Goal: Task Accomplishment & Management: Use online tool/utility

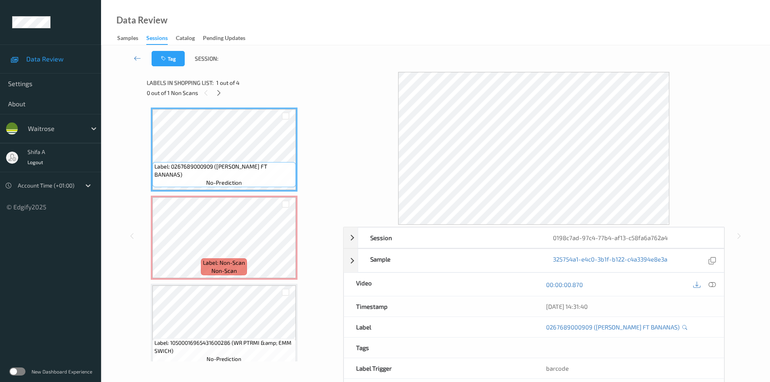
click at [713, 285] on icon at bounding box center [712, 284] width 7 height 7
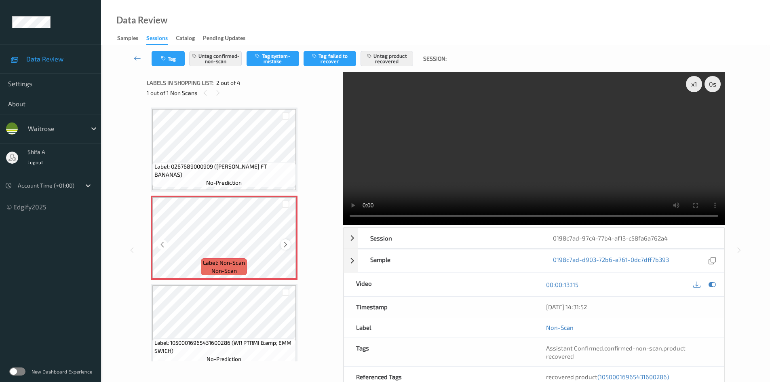
click at [286, 247] on icon at bounding box center [285, 244] width 7 height 7
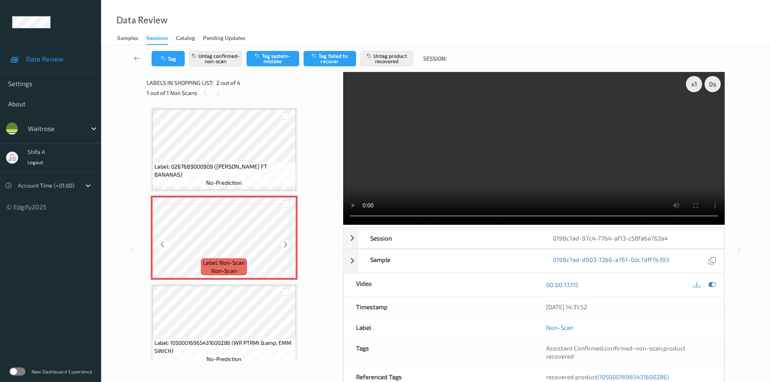
click at [290, 245] on div at bounding box center [286, 244] width 10 height 10
click at [288, 245] on icon at bounding box center [285, 244] width 7 height 7
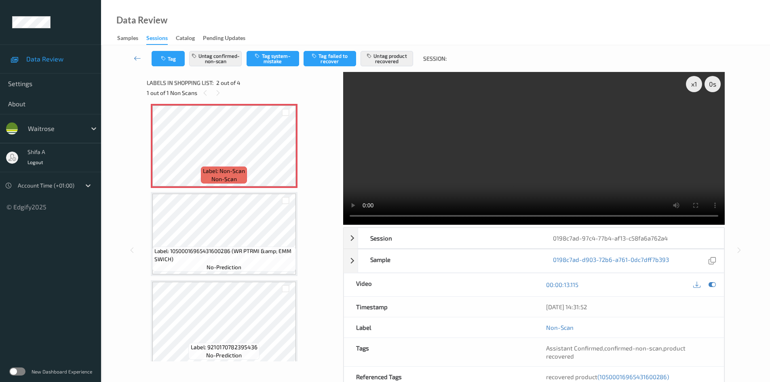
scroll to position [99, 0]
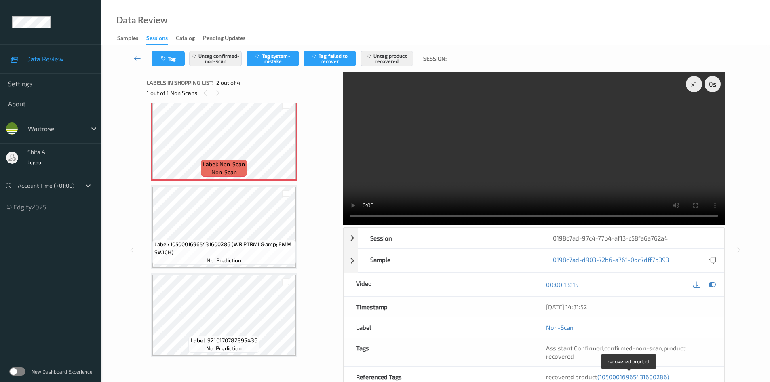
click at [641, 376] on span "(10500016965431600286)" at bounding box center [633, 376] width 72 height 7
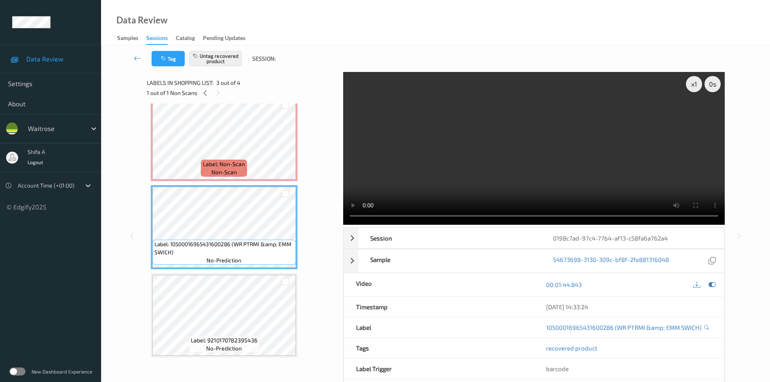
scroll to position [92, 0]
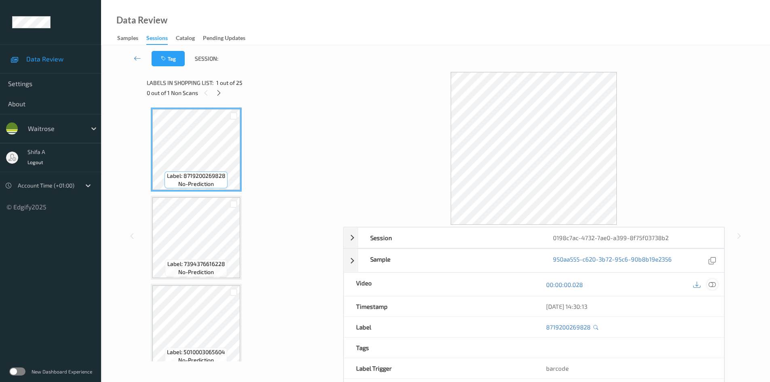
drag, startPoint x: 713, startPoint y: 287, endPoint x: 413, endPoint y: 183, distance: 317.4
click at [713, 286] on icon at bounding box center [712, 284] width 7 height 7
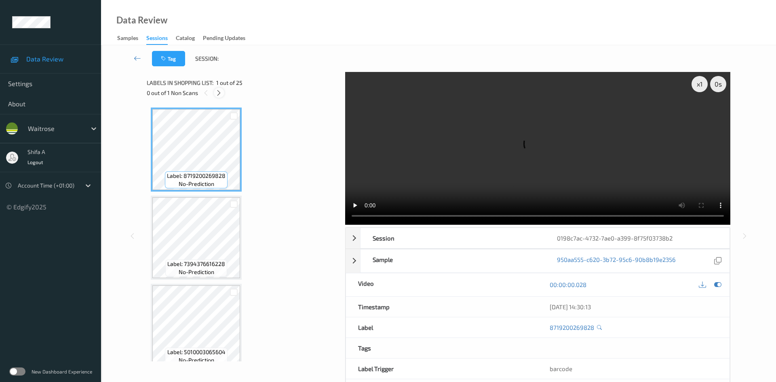
click at [219, 93] on icon at bounding box center [218, 92] width 7 height 7
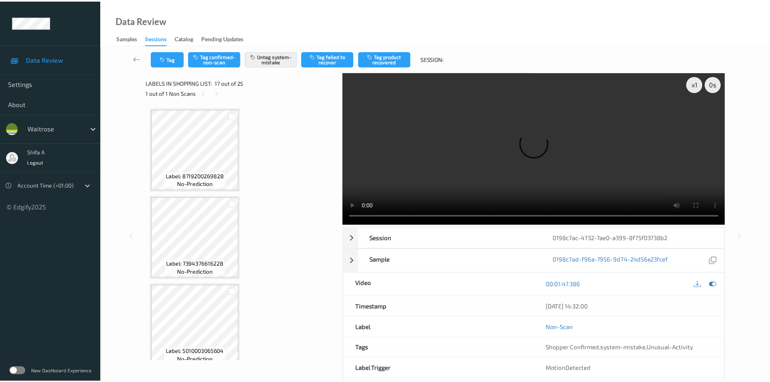
scroll to position [1326, 0]
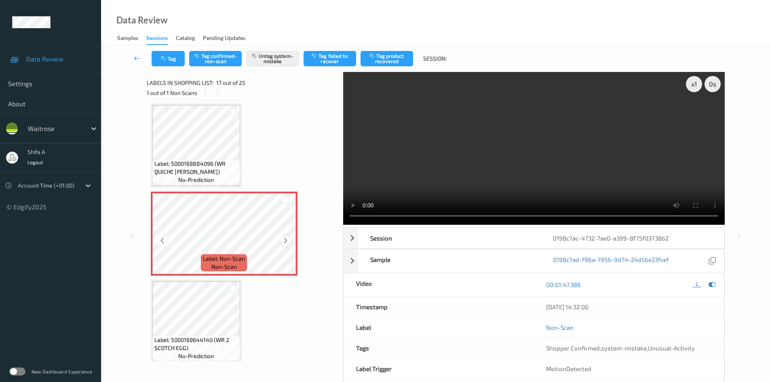
click at [286, 242] on icon at bounding box center [285, 240] width 7 height 7
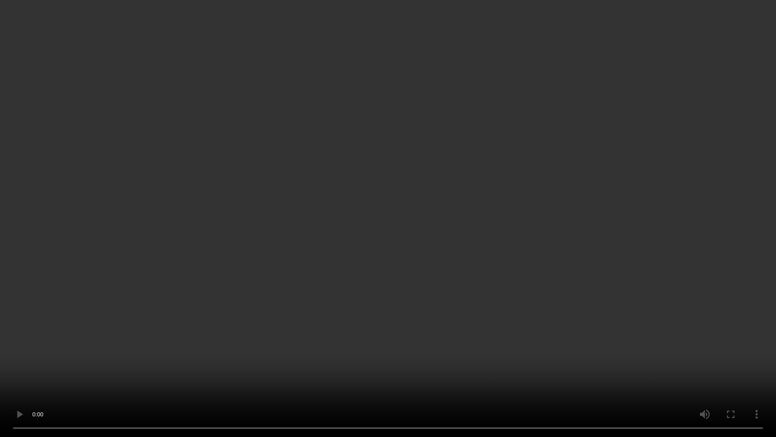
click at [523, 236] on video at bounding box center [388, 218] width 776 height 437
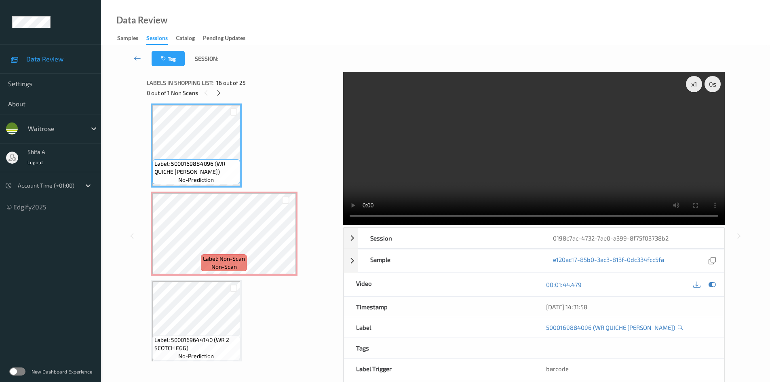
click at [599, 144] on video at bounding box center [534, 148] width 382 height 153
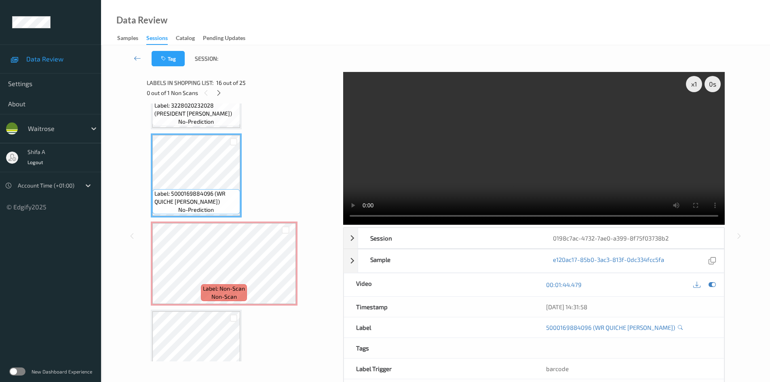
scroll to position [1245, 0]
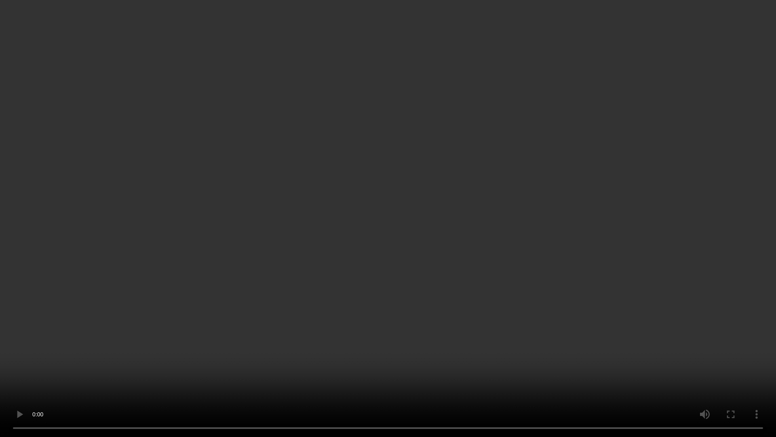
click at [582, 228] on video at bounding box center [388, 218] width 776 height 437
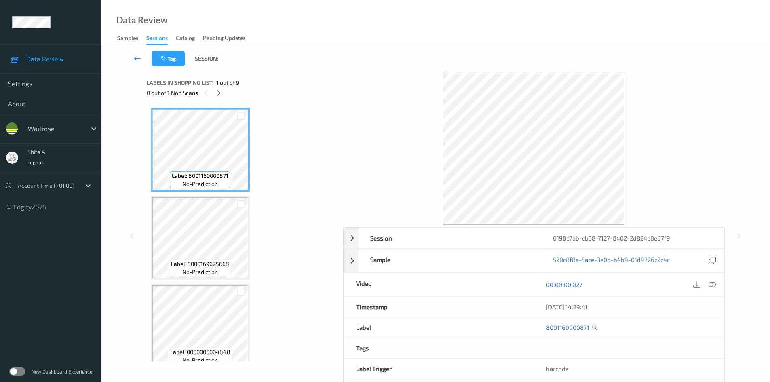
drag, startPoint x: 712, startPoint y: 286, endPoint x: 339, endPoint y: 181, distance: 387.9
click at [711, 286] on icon at bounding box center [712, 284] width 7 height 7
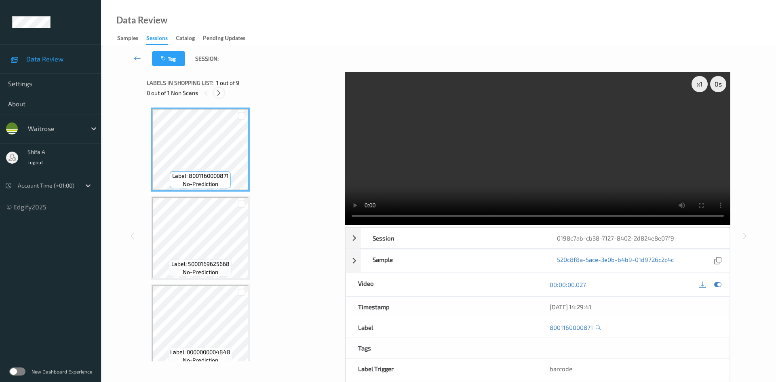
click at [217, 92] on icon at bounding box center [218, 92] width 7 height 7
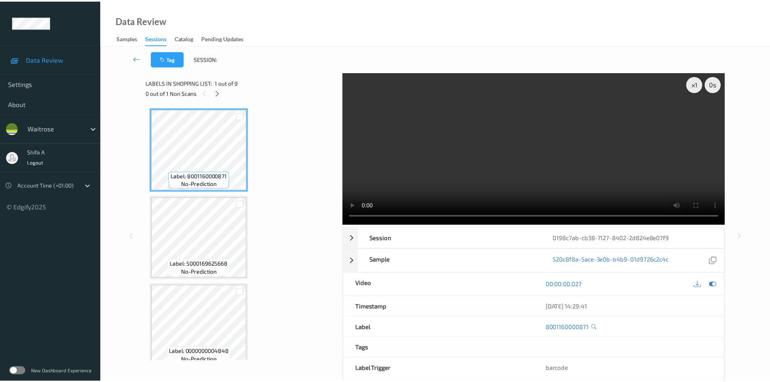
scroll to position [180, 0]
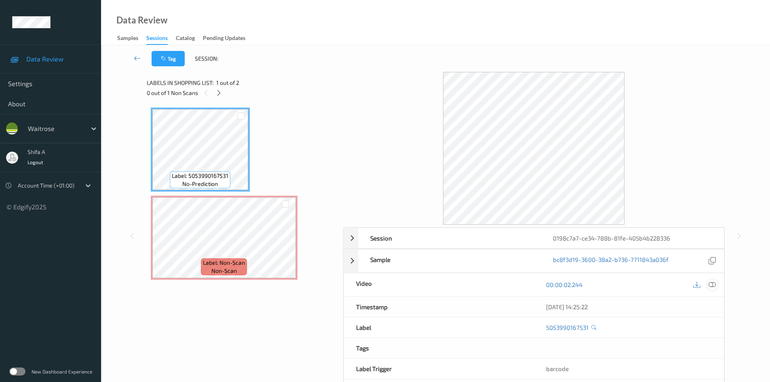
click at [710, 285] on icon at bounding box center [712, 284] width 7 height 7
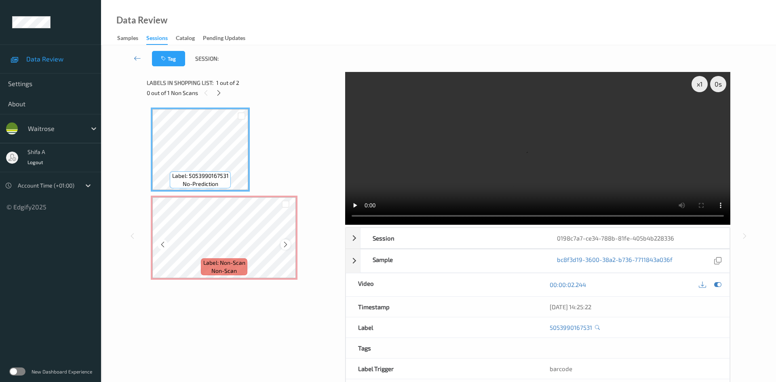
click at [289, 242] on icon at bounding box center [285, 244] width 7 height 7
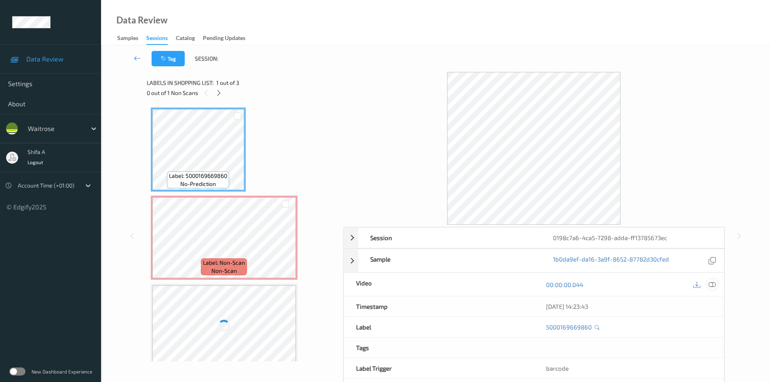
click at [714, 283] on icon at bounding box center [712, 284] width 7 height 7
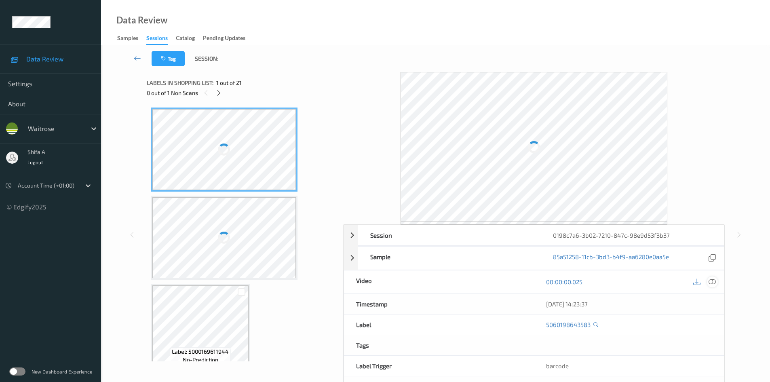
click at [713, 281] on icon at bounding box center [712, 281] width 7 height 7
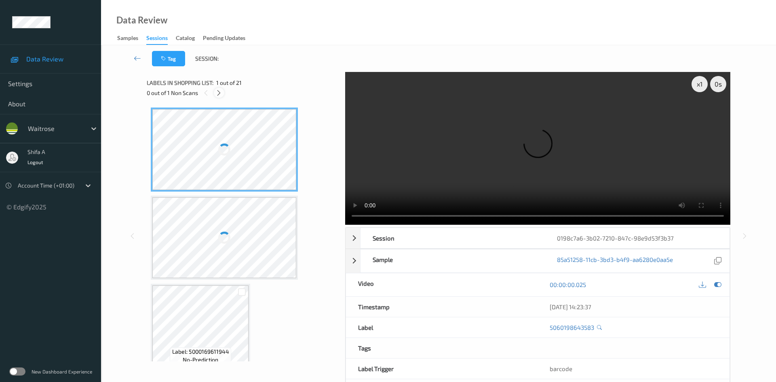
click at [217, 93] on icon at bounding box center [218, 92] width 7 height 7
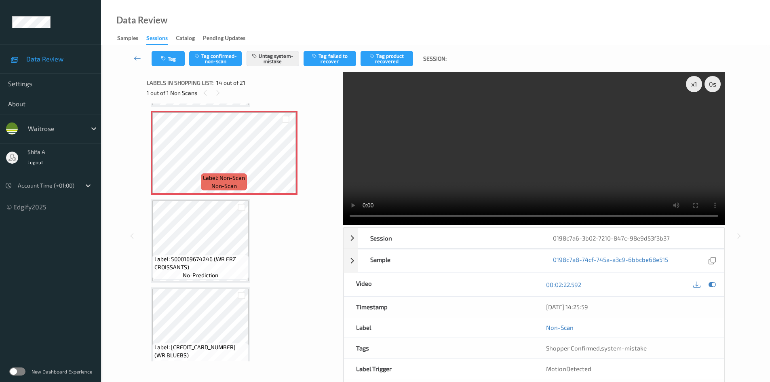
click at [538, 165] on video at bounding box center [534, 148] width 382 height 153
click at [538, 151] on video at bounding box center [534, 148] width 382 height 153
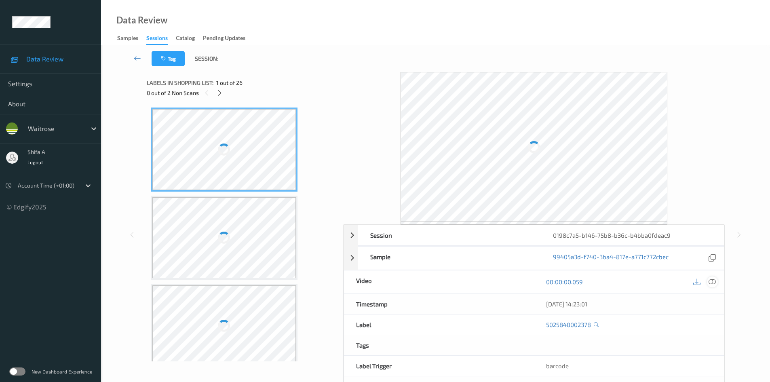
click at [711, 282] on icon at bounding box center [712, 281] width 7 height 7
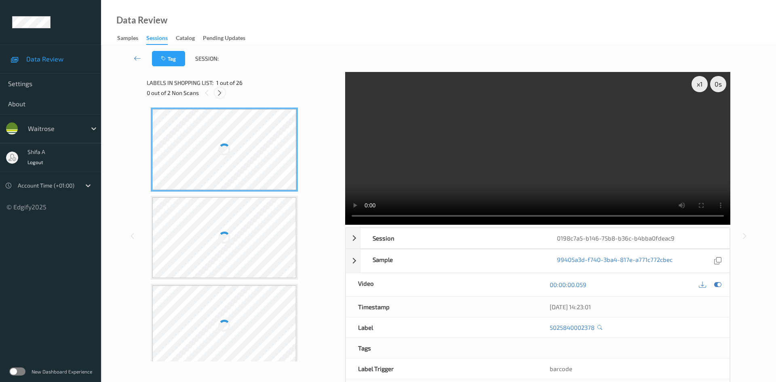
click at [220, 94] on icon at bounding box center [219, 92] width 7 height 7
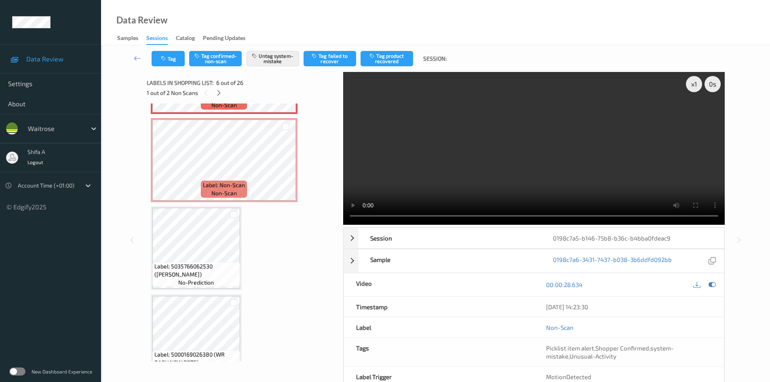
scroll to position [478, 0]
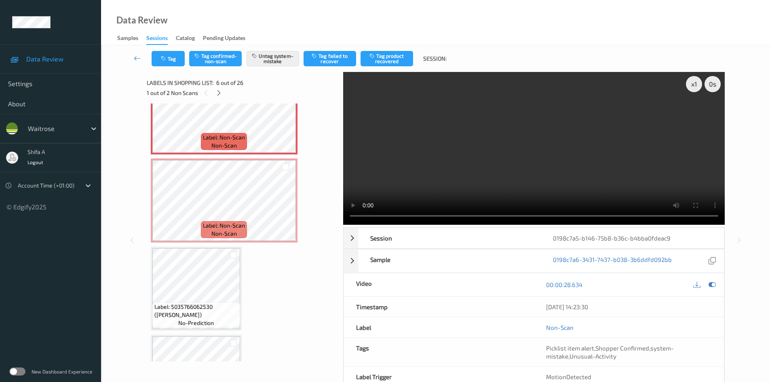
click at [572, 180] on video at bounding box center [534, 148] width 382 height 153
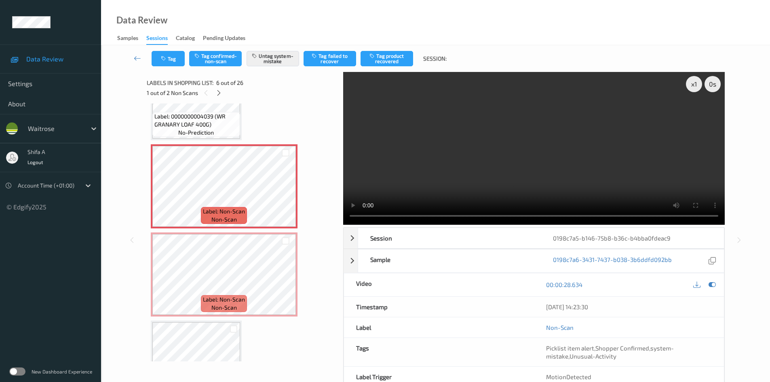
scroll to position [404, 0]
click at [287, 280] on icon at bounding box center [285, 280] width 7 height 7
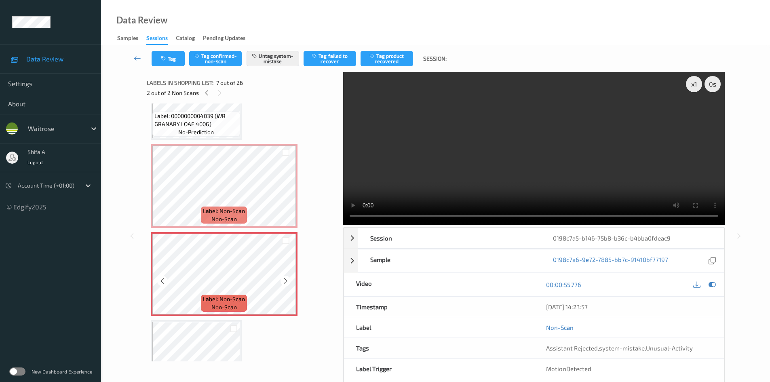
click at [287, 280] on icon at bounding box center [285, 280] width 7 height 7
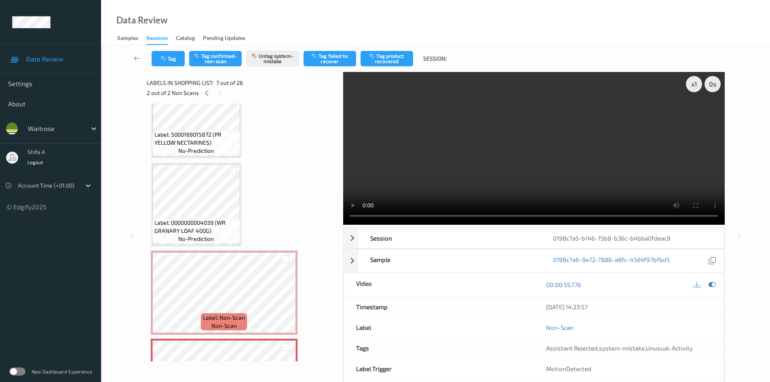
scroll to position [283, 0]
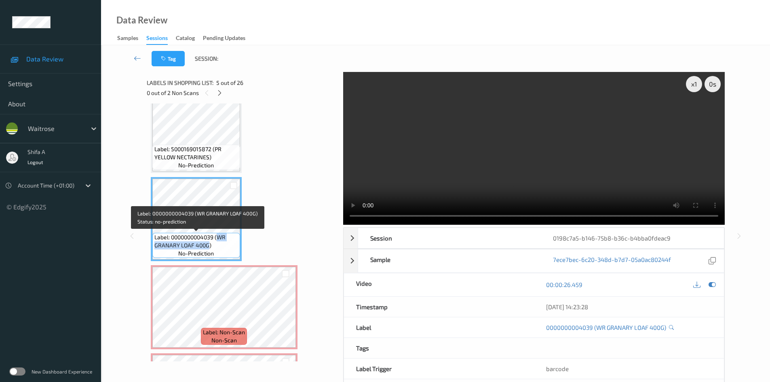
drag, startPoint x: 219, startPoint y: 238, endPoint x: 207, endPoint y: 247, distance: 14.6
click at [207, 247] on span "Label: 0000000004039 (WR GRANARY LOAF 400G)" at bounding box center [196, 241] width 84 height 16
copy span "WR GRANARY LOAF 400G"
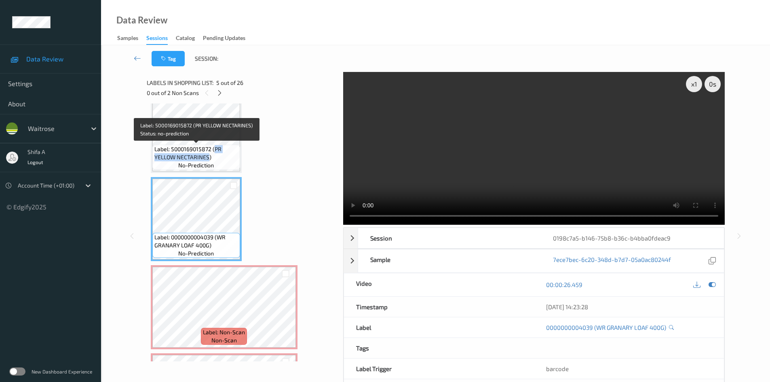
drag, startPoint x: 215, startPoint y: 149, endPoint x: 209, endPoint y: 158, distance: 11.0
click at [209, 158] on span "Label: 5000169015872 (PR YELLOW NECTARINES)" at bounding box center [196, 153] width 84 height 16
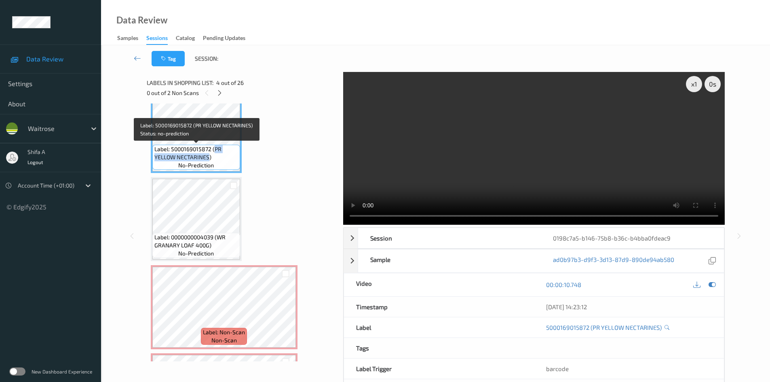
copy span "PR YELLOW NECTARINES"
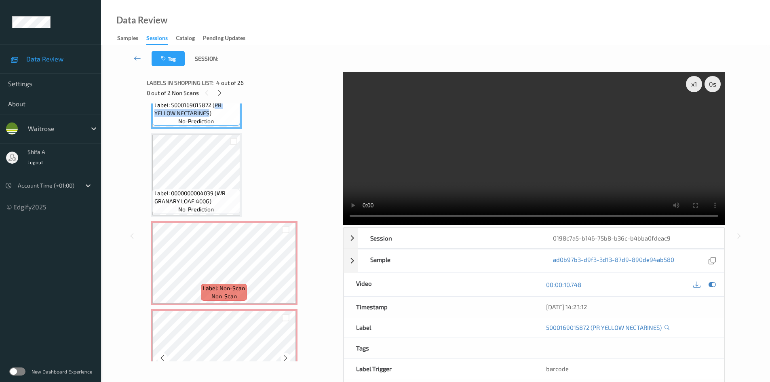
scroll to position [404, 0]
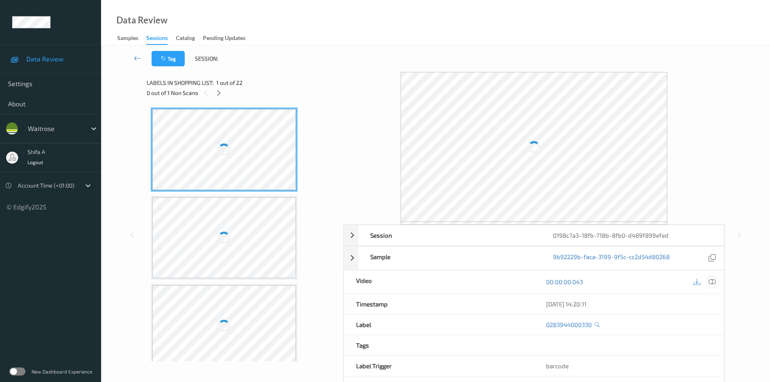
click at [713, 281] on icon at bounding box center [712, 281] width 7 height 7
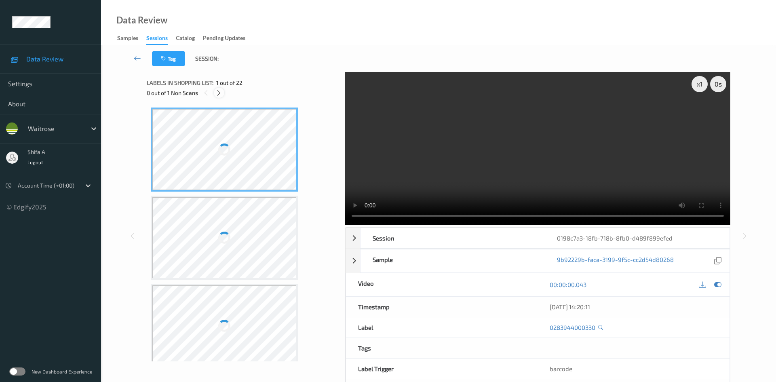
click at [216, 91] on icon at bounding box center [218, 92] width 7 height 7
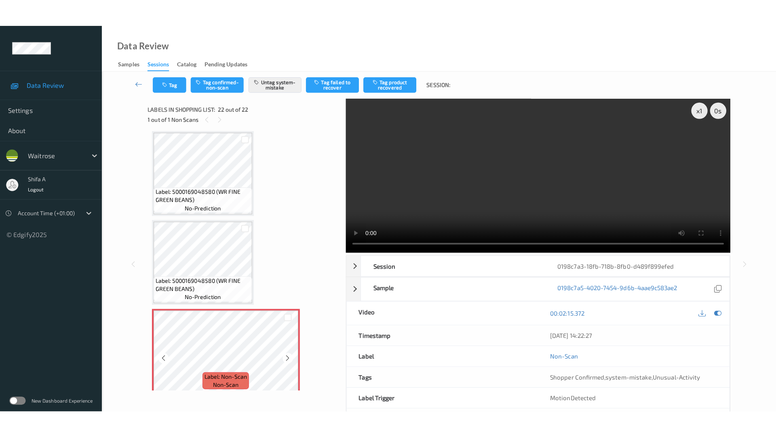
scroll to position [1685, 0]
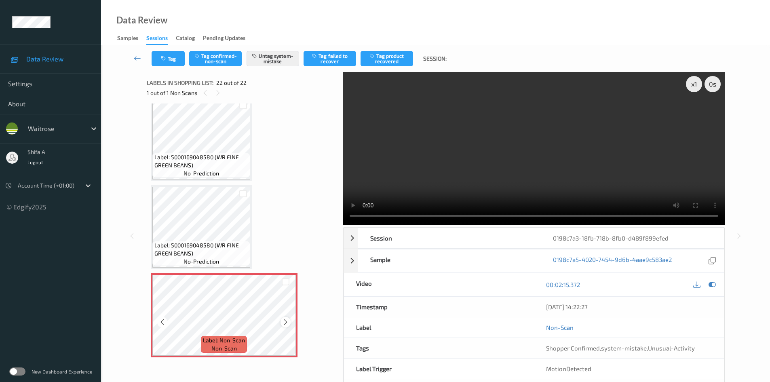
click at [285, 325] on icon at bounding box center [285, 322] width 7 height 7
click at [285, 324] on icon at bounding box center [285, 322] width 7 height 7
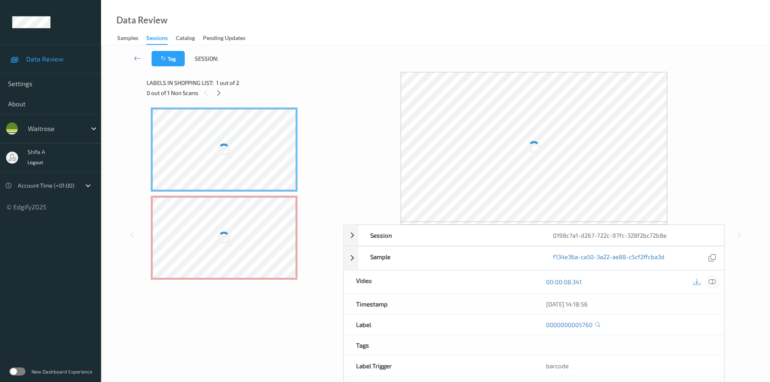
click at [712, 283] on icon at bounding box center [712, 281] width 7 height 7
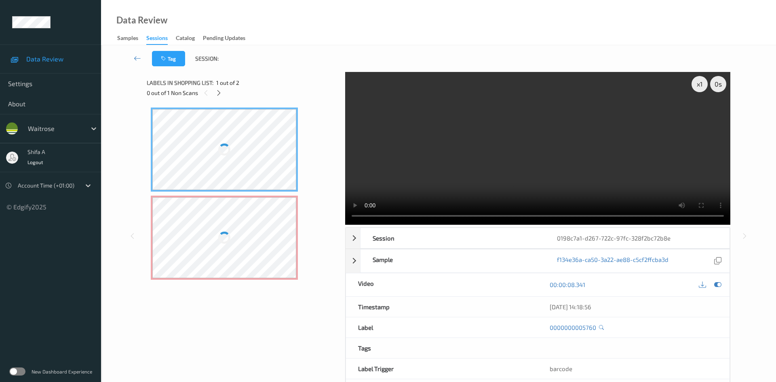
click at [258, 249] on div at bounding box center [224, 237] width 144 height 81
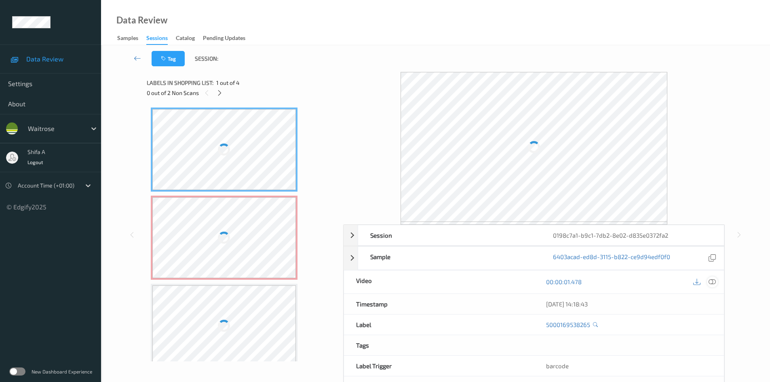
click at [709, 281] on icon at bounding box center [712, 281] width 7 height 7
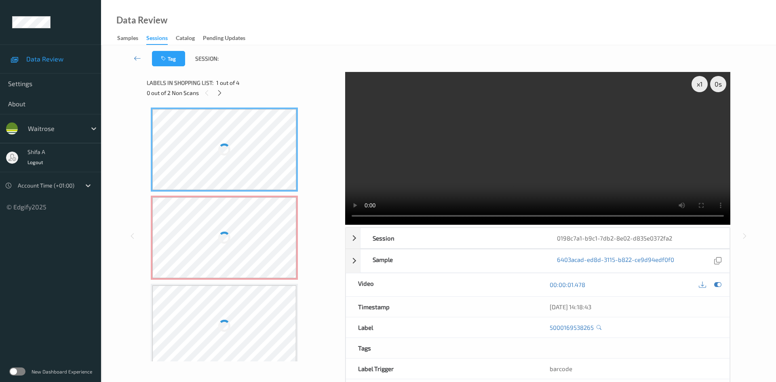
click at [235, 253] on div at bounding box center [224, 237] width 144 height 81
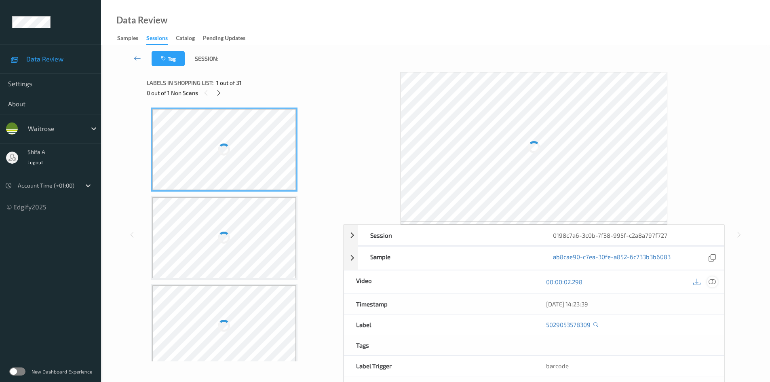
click at [713, 285] on icon at bounding box center [712, 281] width 7 height 7
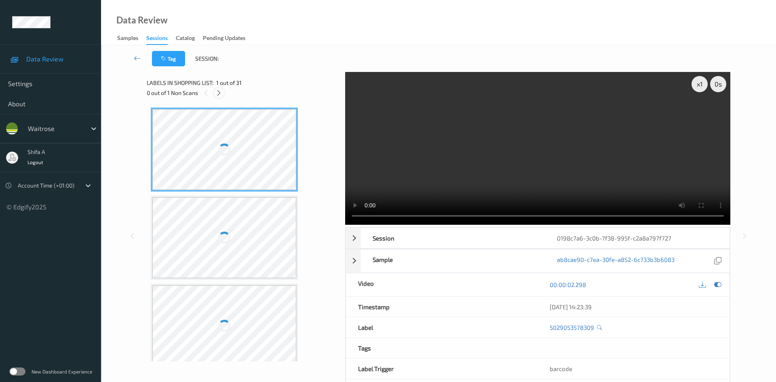
click at [222, 93] on icon at bounding box center [218, 92] width 7 height 7
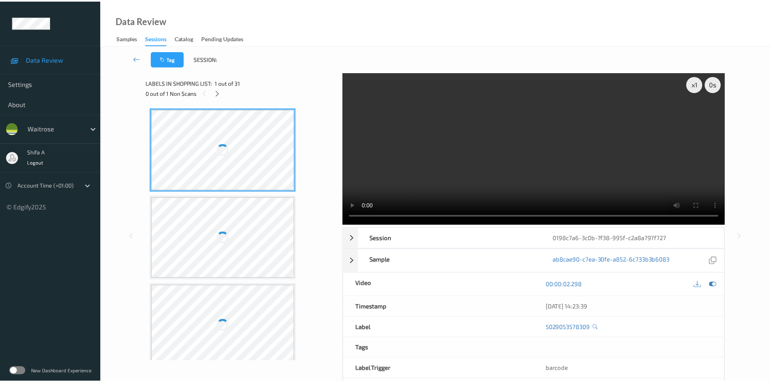
scroll to position [1855, 0]
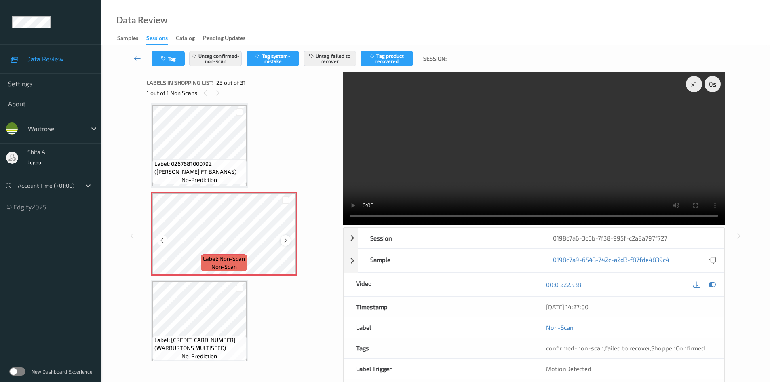
click at [285, 243] on icon at bounding box center [285, 240] width 7 height 7
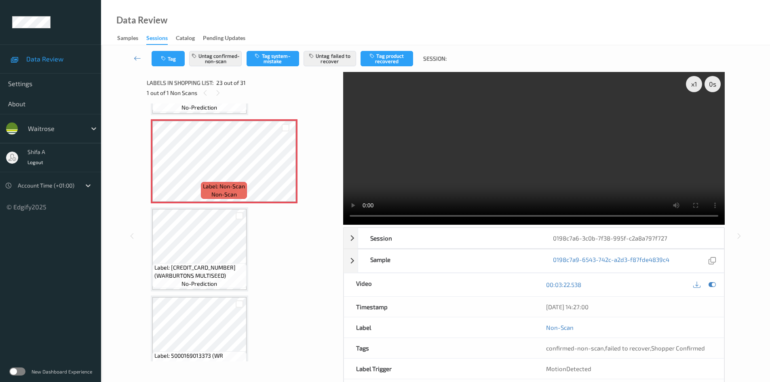
scroll to position [1935, 0]
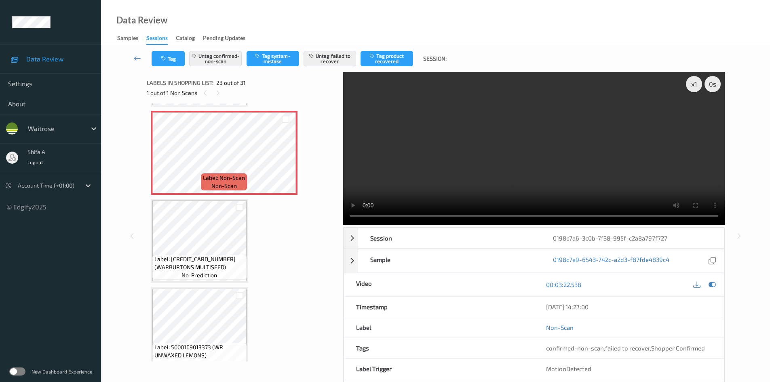
click at [542, 143] on video at bounding box center [534, 148] width 382 height 153
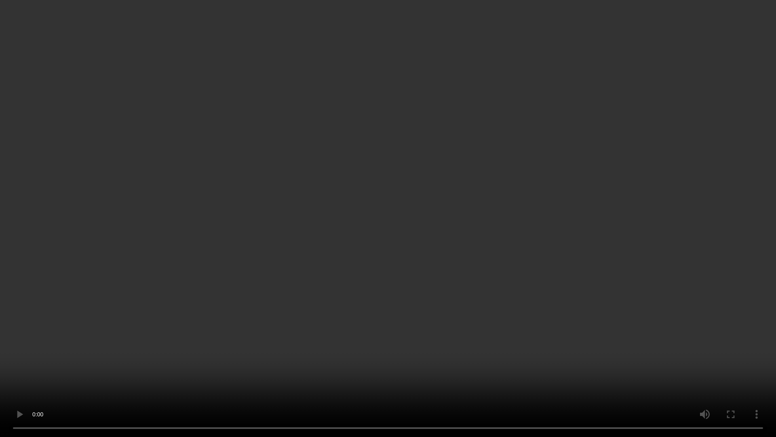
click at [266, 295] on video at bounding box center [388, 218] width 776 height 437
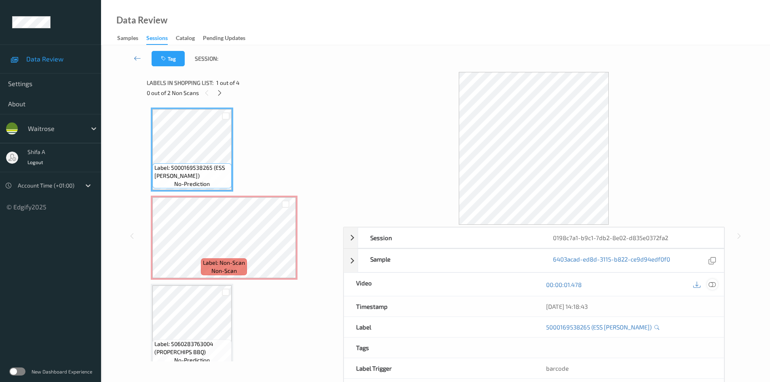
click at [713, 287] on icon at bounding box center [712, 284] width 7 height 7
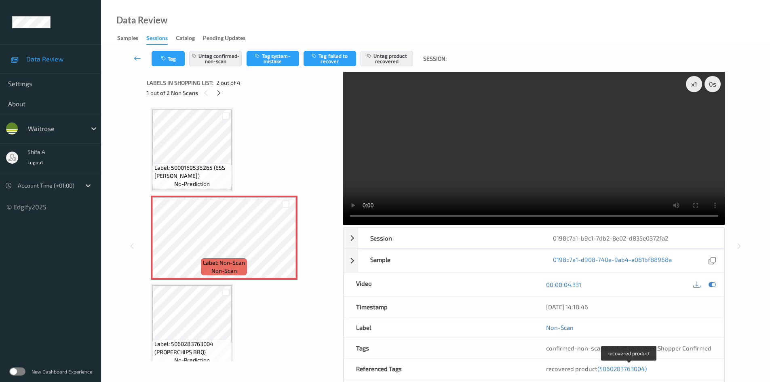
click at [630, 367] on span "(5060283763004)" at bounding box center [621, 368] width 49 height 7
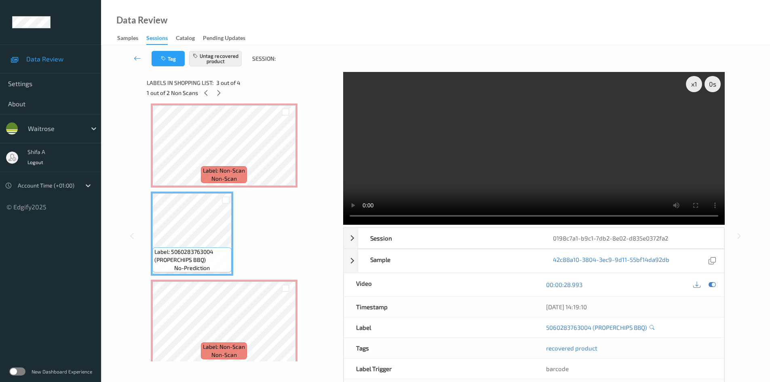
scroll to position [99, 0]
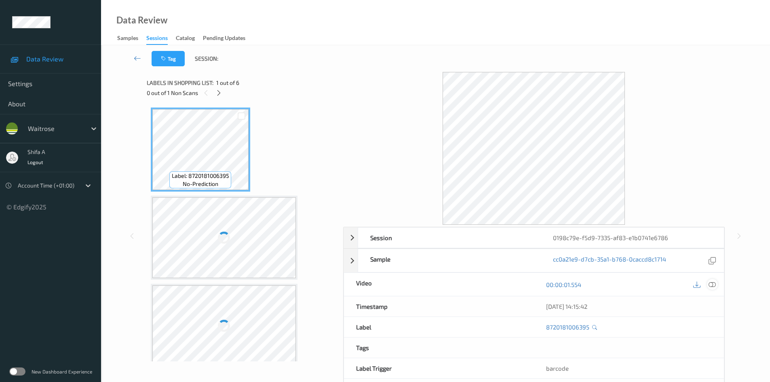
click at [712, 281] on icon at bounding box center [712, 284] width 7 height 7
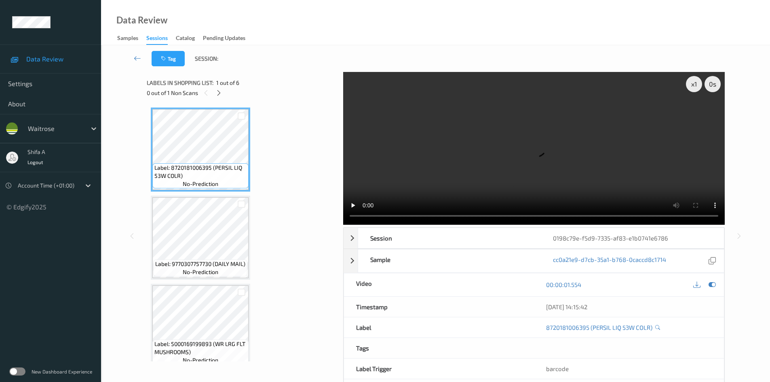
click at [219, 98] on div "0 out of 1 Non Scans" at bounding box center [242, 93] width 191 height 10
click at [218, 91] on icon at bounding box center [218, 92] width 7 height 7
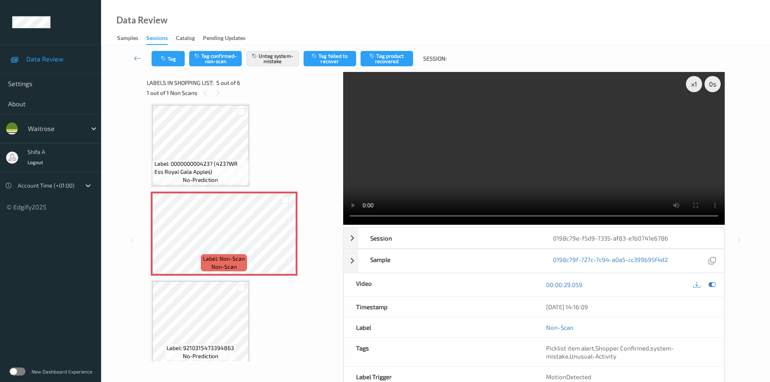
click at [210, 165] on span "Label: 0000000004237 (4237WR Ess Royal Gala Apples)" at bounding box center [200, 168] width 92 height 16
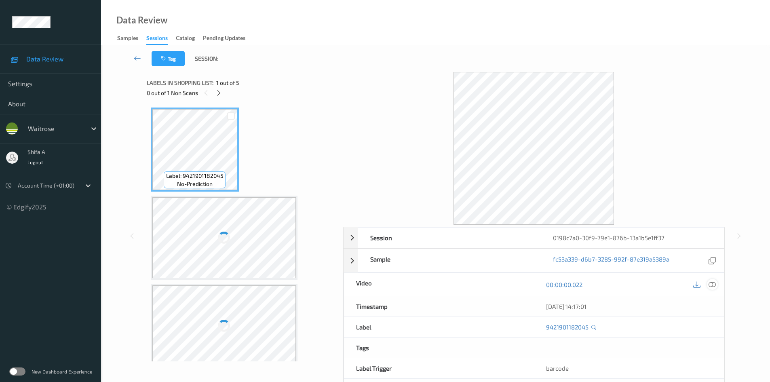
click at [714, 286] on icon at bounding box center [712, 284] width 7 height 7
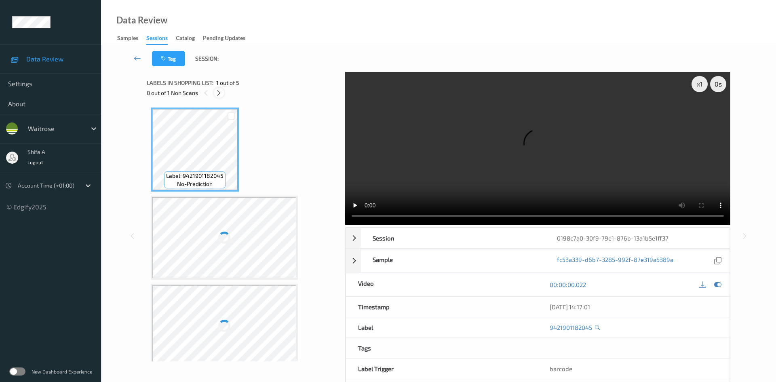
click at [221, 94] on icon at bounding box center [218, 92] width 7 height 7
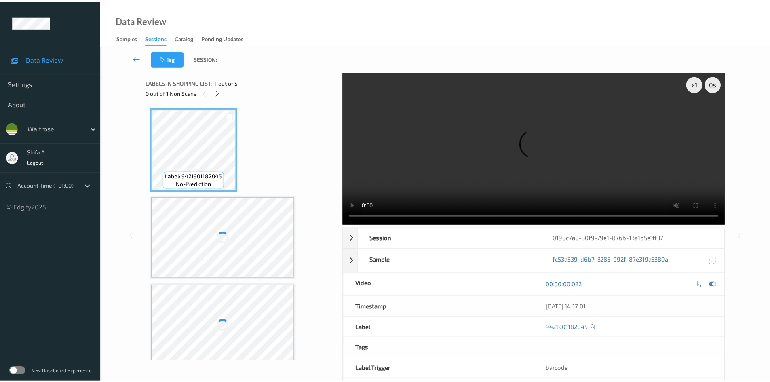
scroll to position [180, 0]
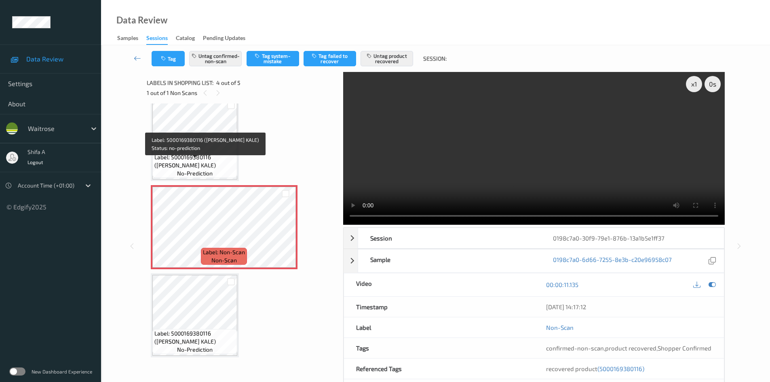
click at [212, 160] on span "Label: 5000169380116 (WR ESS KALE)" at bounding box center [194, 161] width 81 height 16
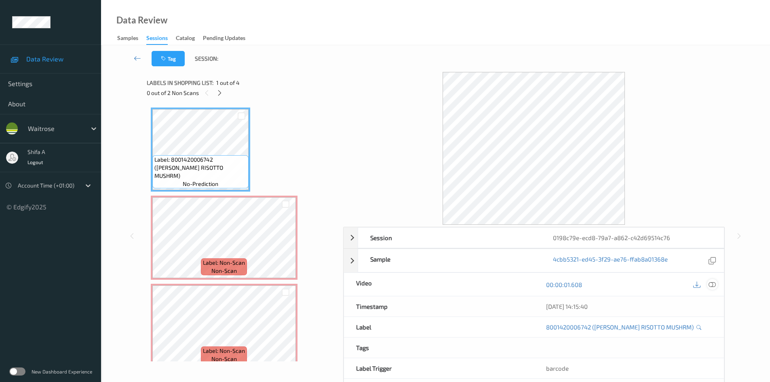
click at [711, 284] on icon at bounding box center [712, 284] width 7 height 7
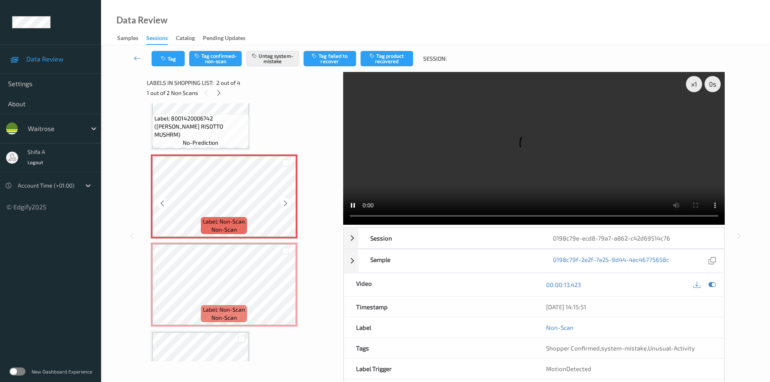
scroll to position [81, 0]
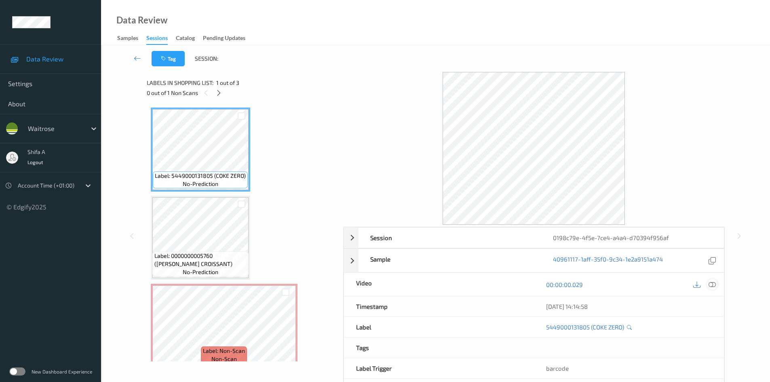
click at [714, 283] on icon at bounding box center [712, 284] width 7 height 7
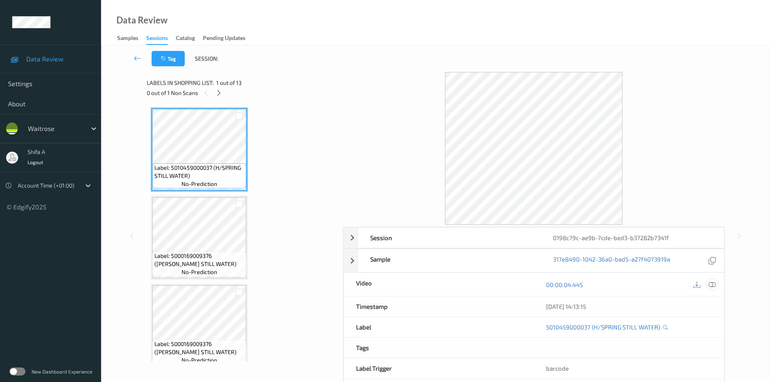
click at [709, 283] on icon at bounding box center [712, 284] width 7 height 7
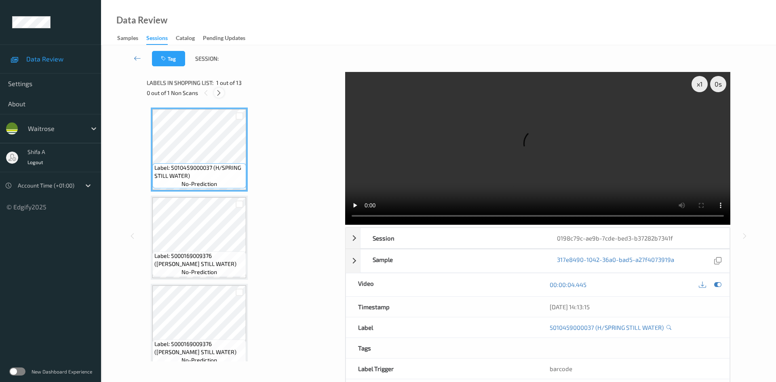
click at [222, 93] on icon at bounding box center [218, 92] width 7 height 7
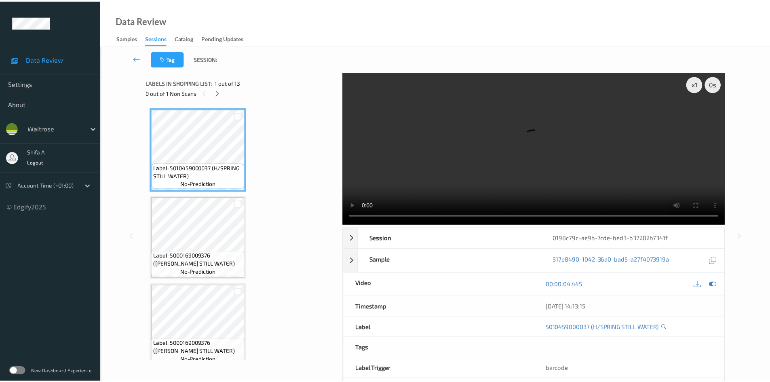
scroll to position [892, 0]
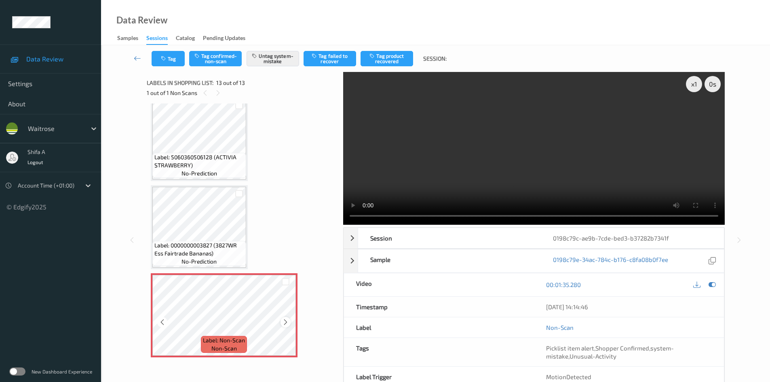
click at [287, 325] on icon at bounding box center [285, 322] width 7 height 7
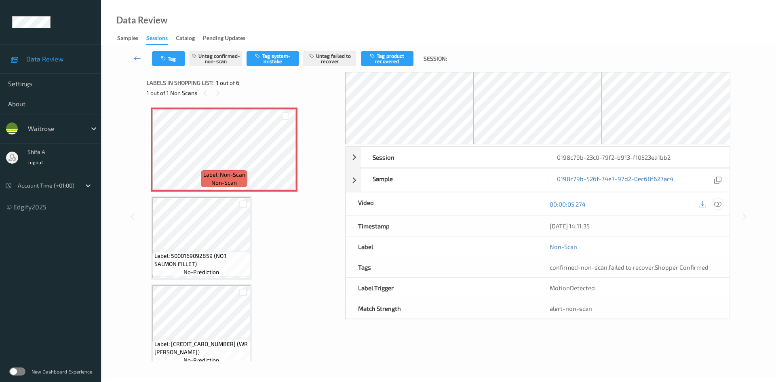
click at [716, 206] on icon at bounding box center [717, 203] width 7 height 7
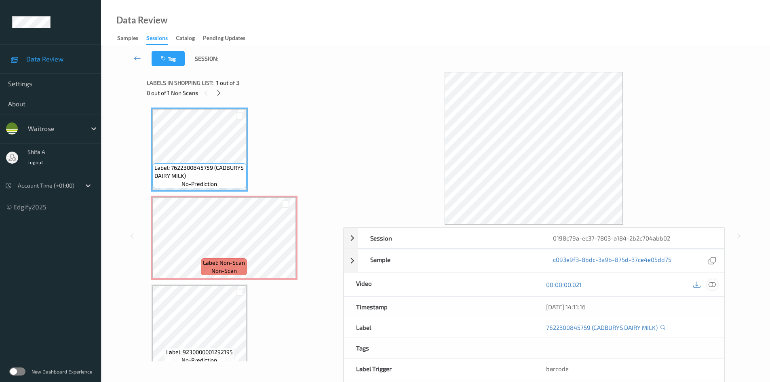
click at [711, 282] on icon at bounding box center [712, 284] width 7 height 7
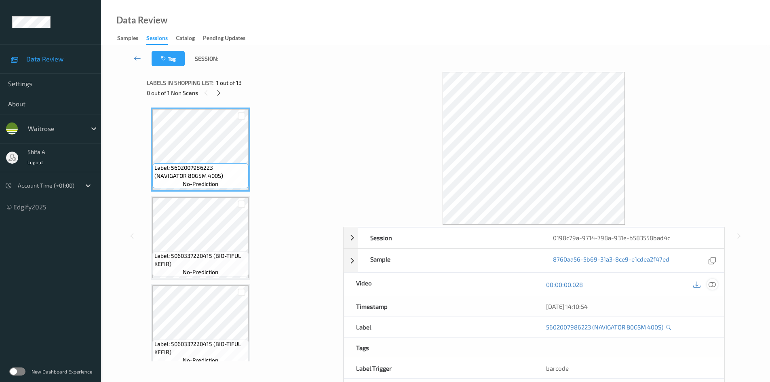
click at [714, 283] on icon at bounding box center [712, 284] width 7 height 7
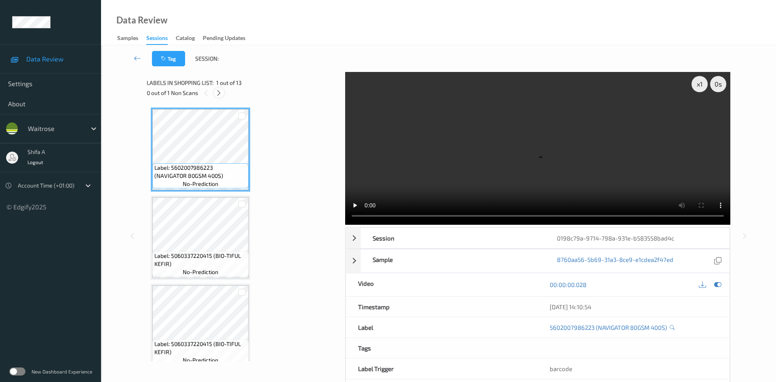
click at [218, 89] on icon at bounding box center [218, 92] width 7 height 7
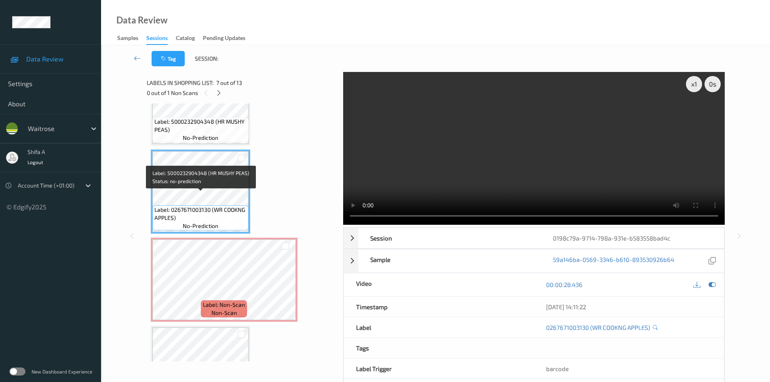
scroll to position [492, 0]
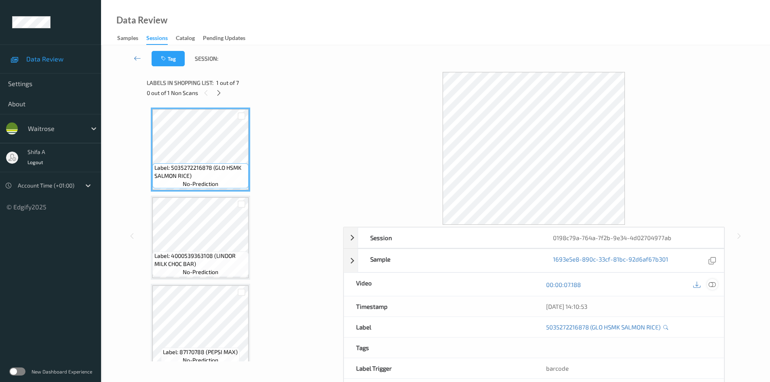
click at [713, 288] on icon at bounding box center [712, 284] width 7 height 7
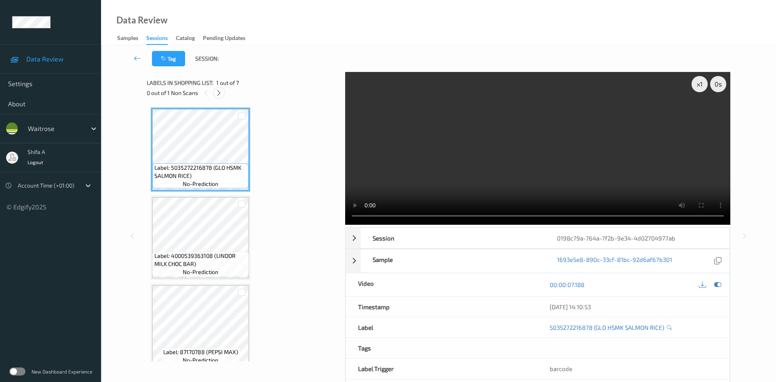
click at [218, 94] on icon at bounding box center [218, 92] width 7 height 7
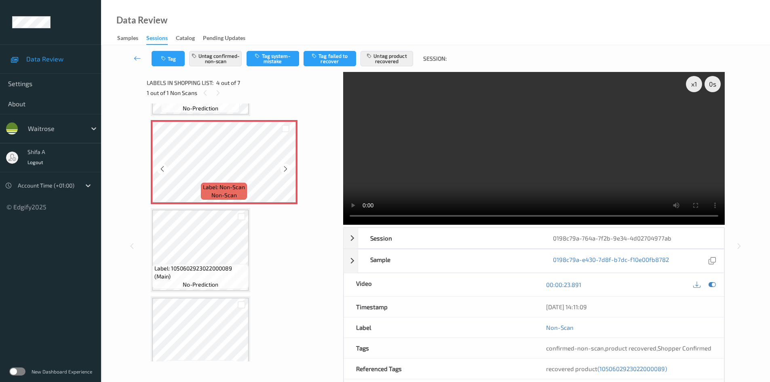
scroll to position [261, 0]
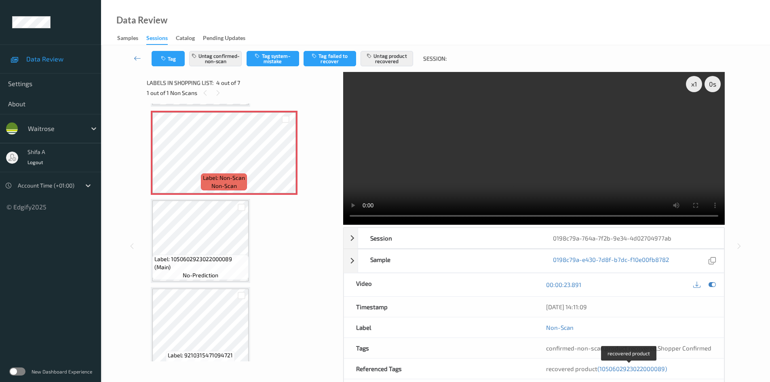
click at [640, 369] on span "(1050602923022000089)" at bounding box center [632, 368] width 70 height 7
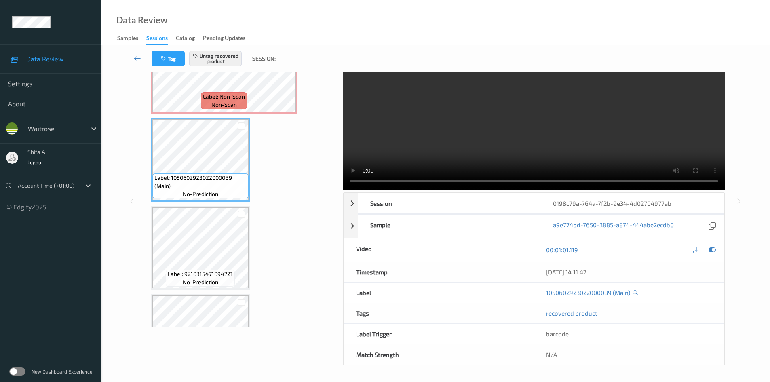
scroll to position [201, 0]
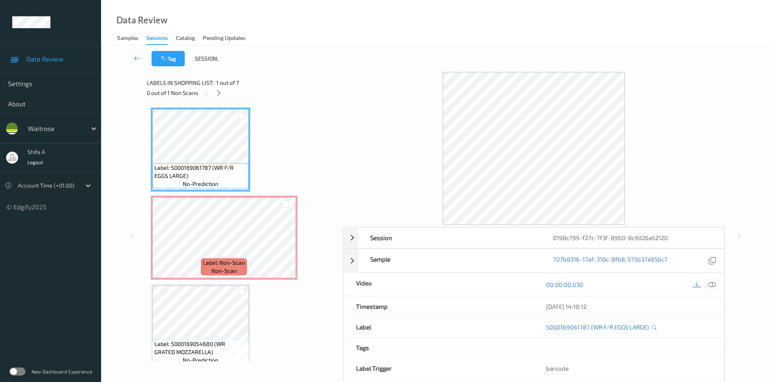
click at [713, 284] on icon at bounding box center [712, 284] width 7 height 7
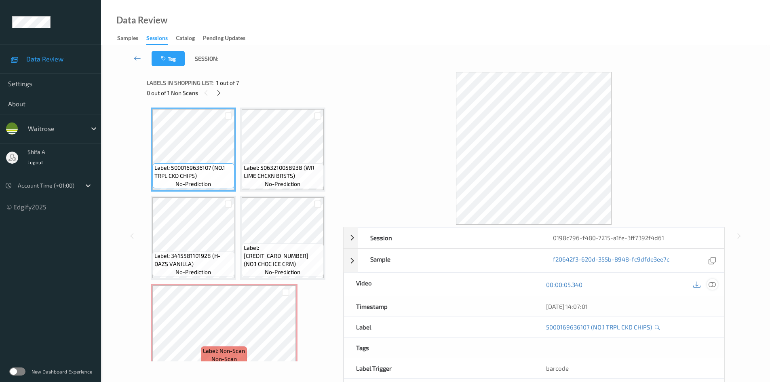
click at [710, 285] on icon at bounding box center [712, 284] width 7 height 7
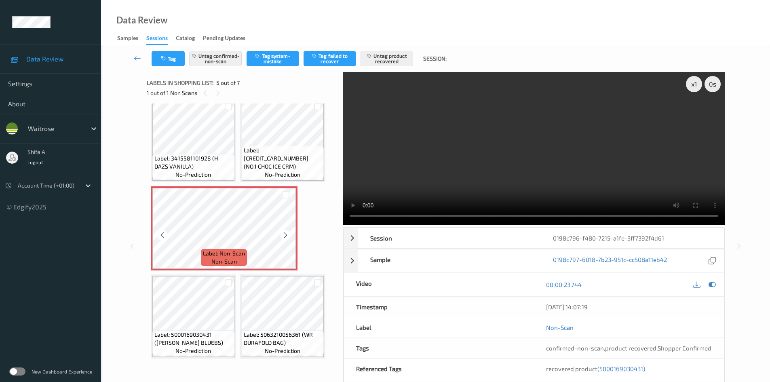
scroll to position [99, 0]
click at [629, 367] on span "(5000169030431)" at bounding box center [621, 368] width 48 height 7
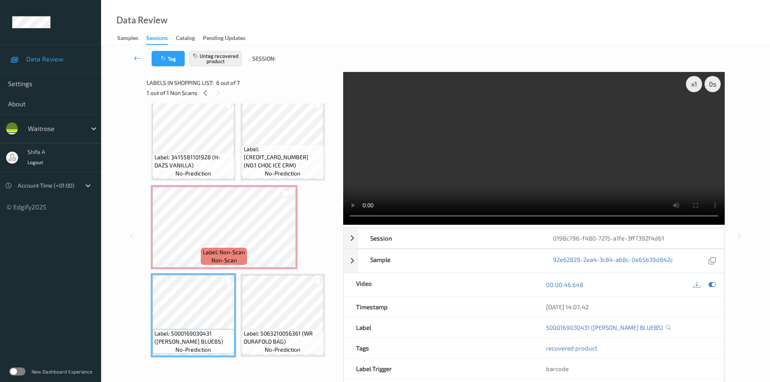
click at [578, 160] on video at bounding box center [534, 148] width 382 height 153
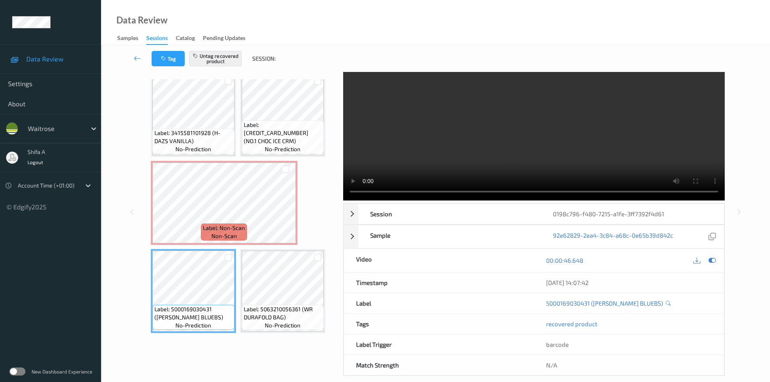
scroll to position [35, 0]
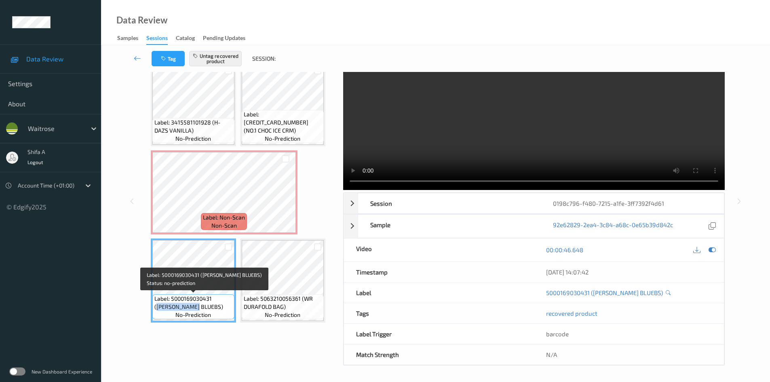
drag, startPoint x: 217, startPoint y: 299, endPoint x: 185, endPoint y: 306, distance: 32.3
click at [185, 306] on span "Label: 5000169030431 (WR ESS BLUEBS)" at bounding box center [193, 303] width 78 height 16
copy span "WR ESS BLUEBS"
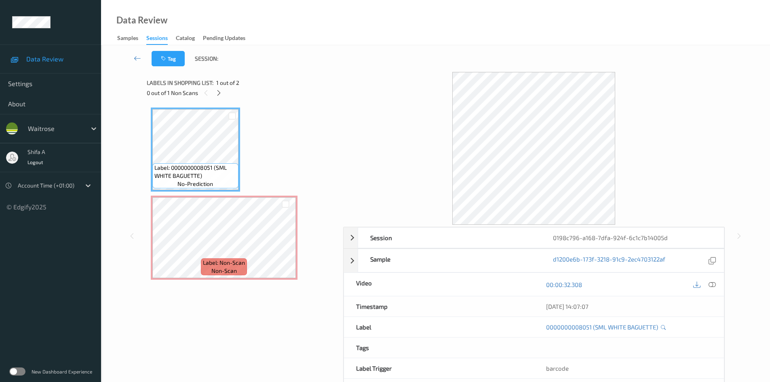
click at [711, 285] on icon at bounding box center [712, 284] width 7 height 7
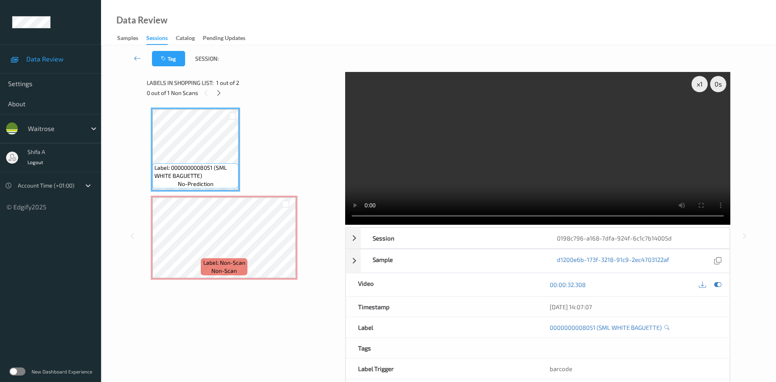
click at [301, 260] on div "Label: 0000000008051 (SML WHITE BAGUETTE) no-prediction Label: Non-Scan non-sca…" at bounding box center [243, 194] width 185 height 172
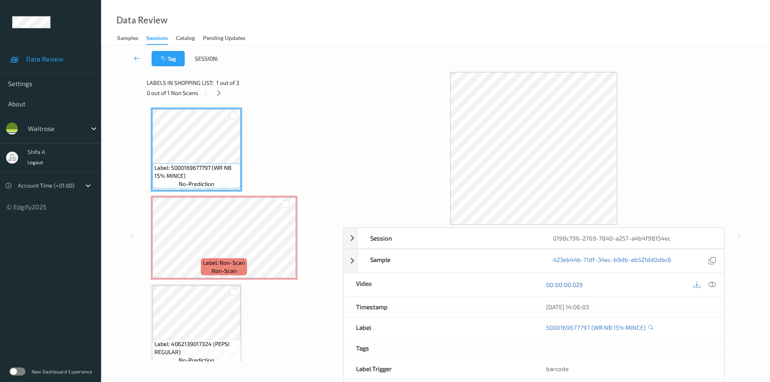
click at [714, 284] on icon at bounding box center [712, 284] width 7 height 7
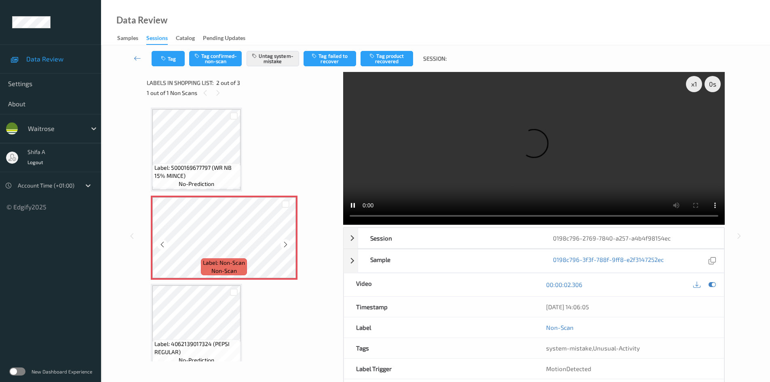
scroll to position [11, 0]
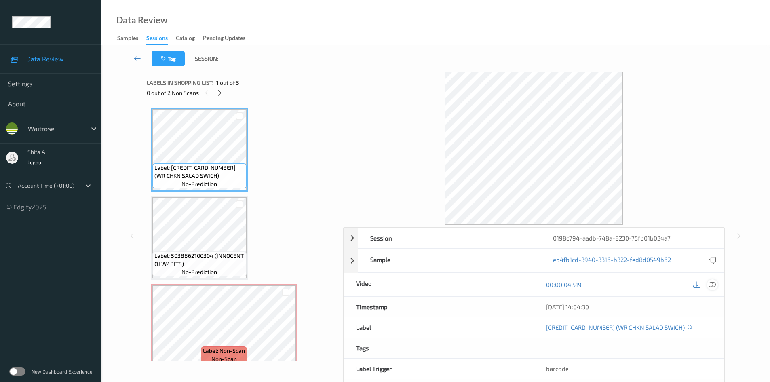
click at [713, 285] on icon at bounding box center [712, 284] width 7 height 7
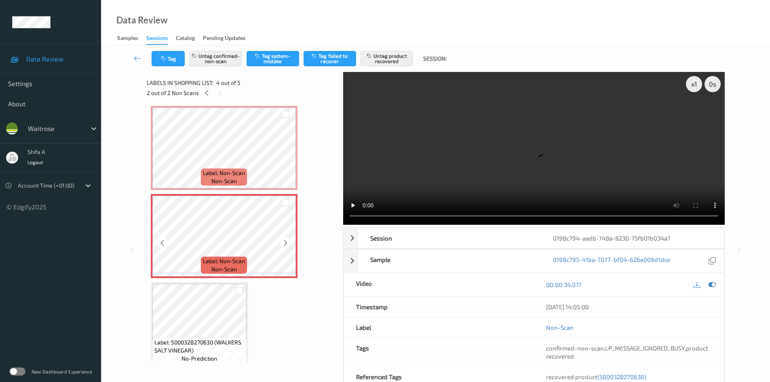
scroll to position [187, 0]
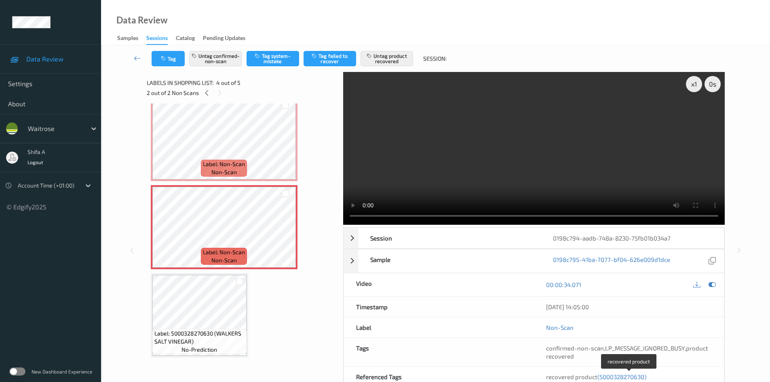
click at [630, 374] on span "(5000328270630)" at bounding box center [621, 376] width 49 height 7
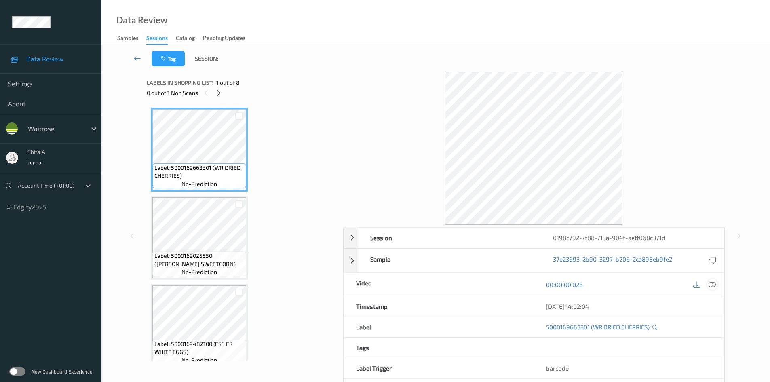
click at [712, 282] on icon at bounding box center [712, 284] width 7 height 7
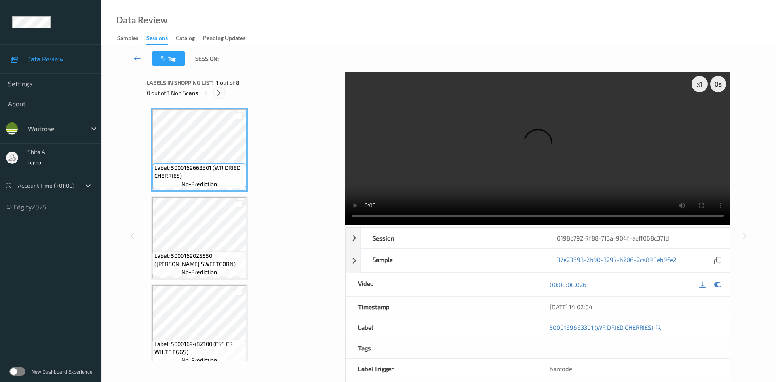
click at [219, 95] on icon at bounding box center [218, 92] width 7 height 7
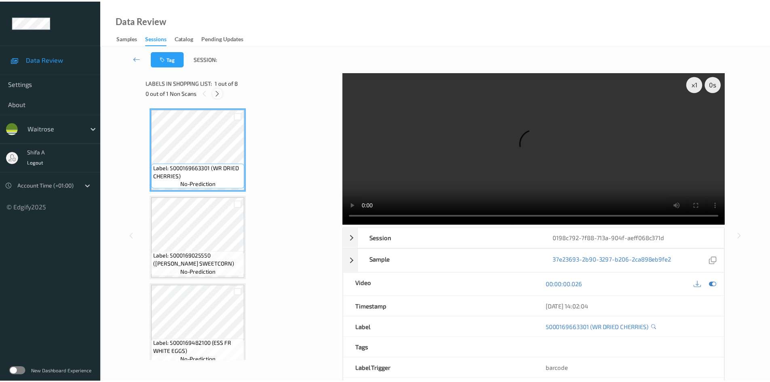
scroll to position [268, 0]
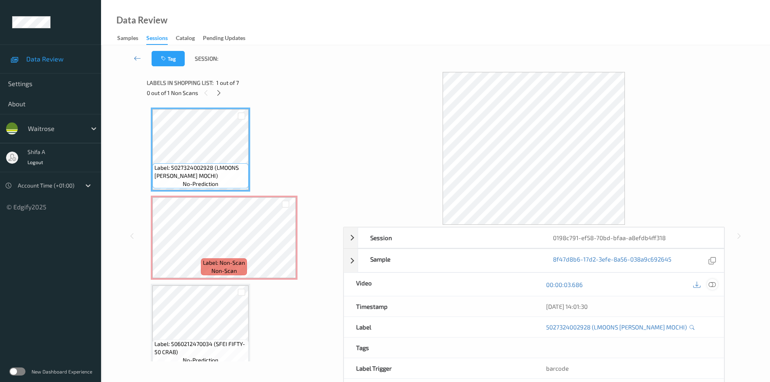
click at [712, 286] on icon at bounding box center [712, 284] width 7 height 7
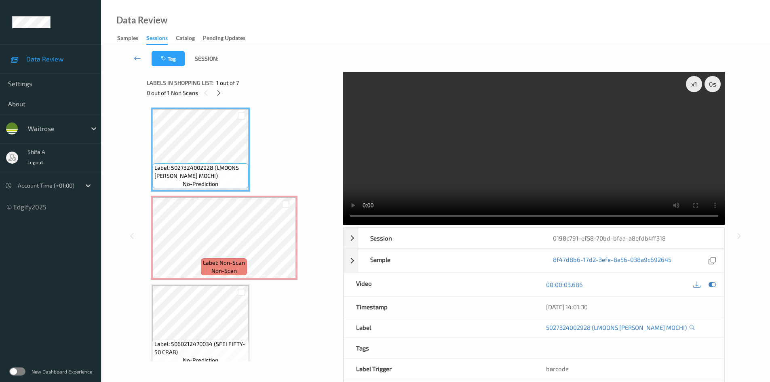
click at [498, 167] on video at bounding box center [534, 148] width 382 height 153
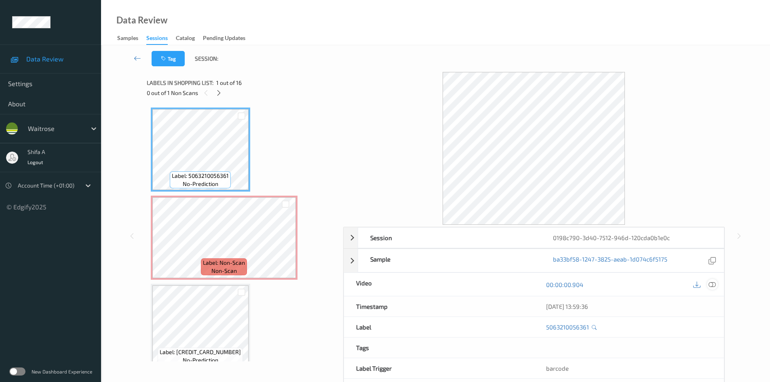
click at [715, 282] on icon at bounding box center [712, 284] width 7 height 7
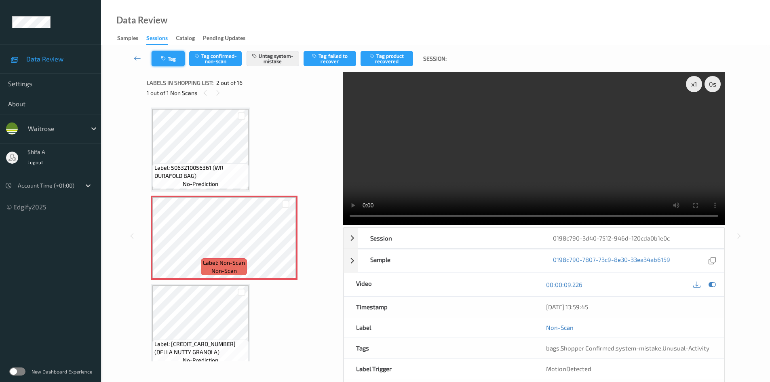
click at [166, 58] on icon "button" at bounding box center [164, 59] width 7 height 6
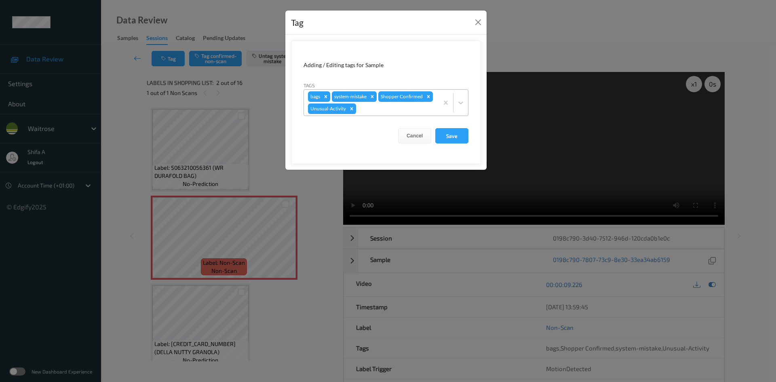
click at [352, 112] on div "Remove Unusual-Activity" at bounding box center [351, 108] width 9 height 11
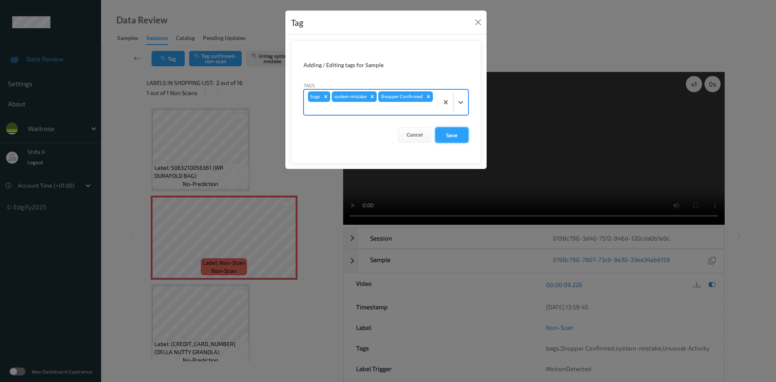
click at [454, 134] on button "Save" at bounding box center [451, 134] width 33 height 15
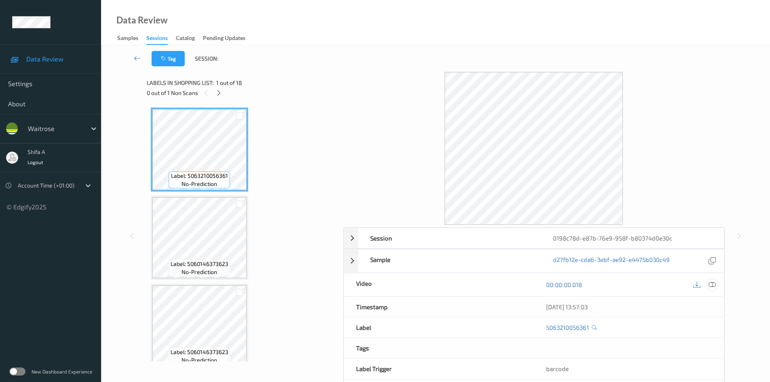
click at [713, 285] on icon at bounding box center [712, 284] width 7 height 7
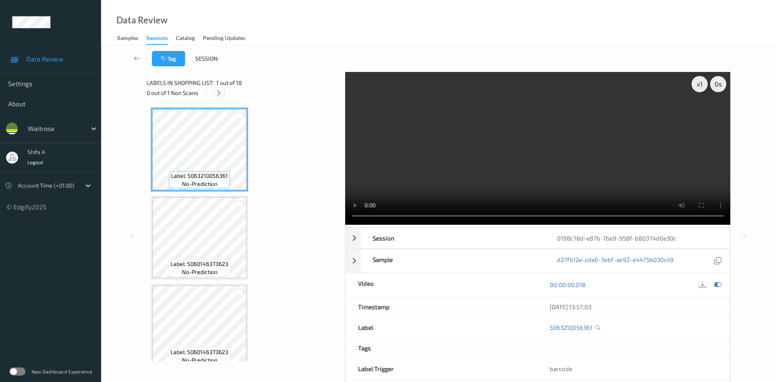
click at [223, 93] on div at bounding box center [219, 93] width 10 height 10
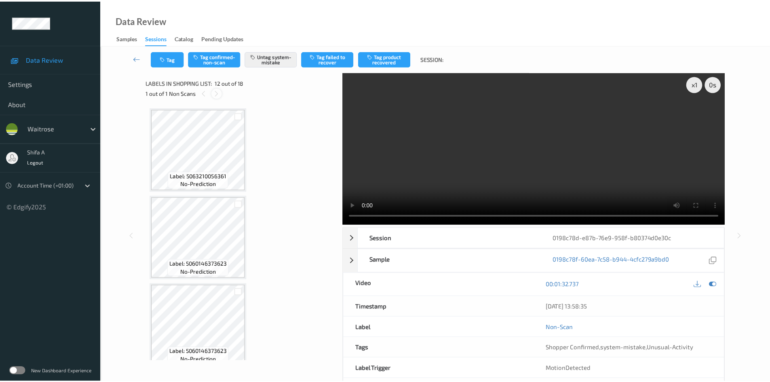
scroll to position [885, 0]
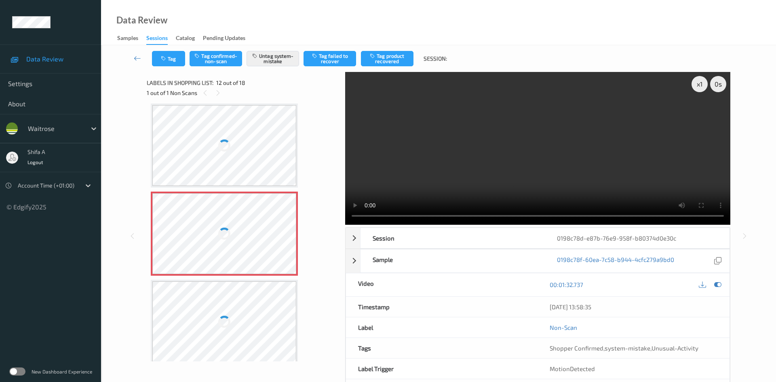
click at [240, 228] on div at bounding box center [224, 233] width 144 height 81
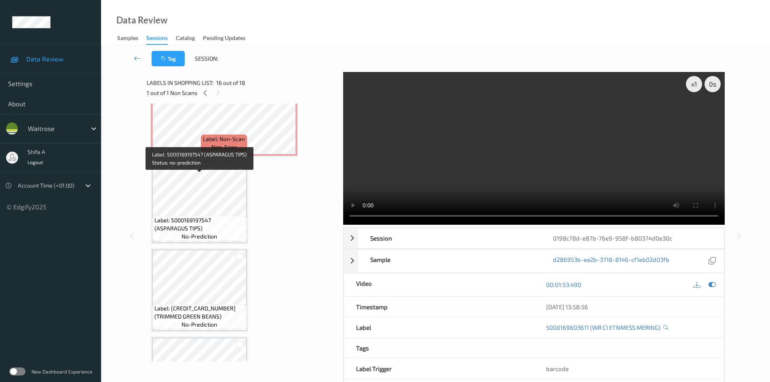
scroll to position [966, 0]
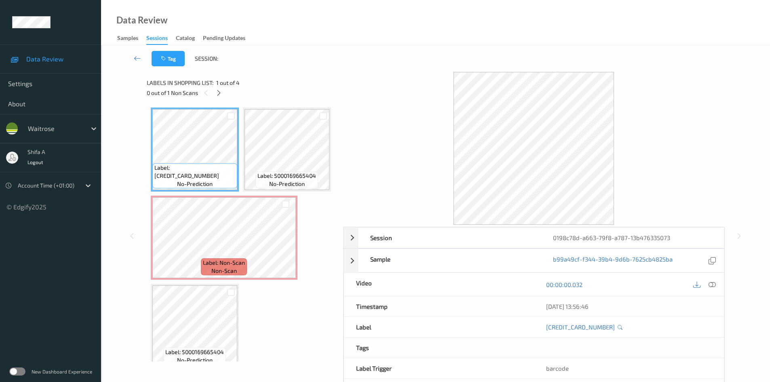
click at [710, 284] on icon at bounding box center [712, 284] width 7 height 7
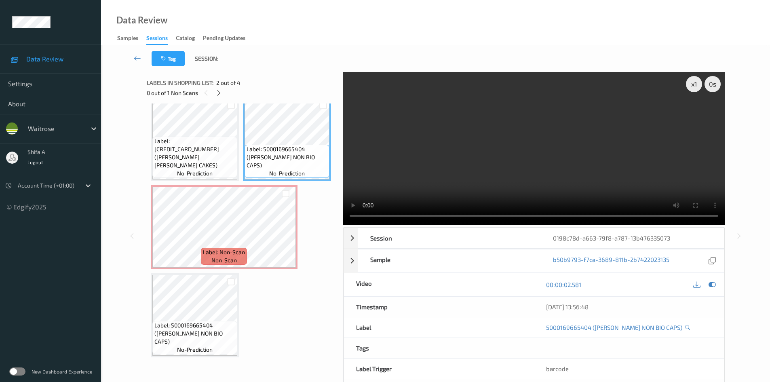
scroll to position [99, 0]
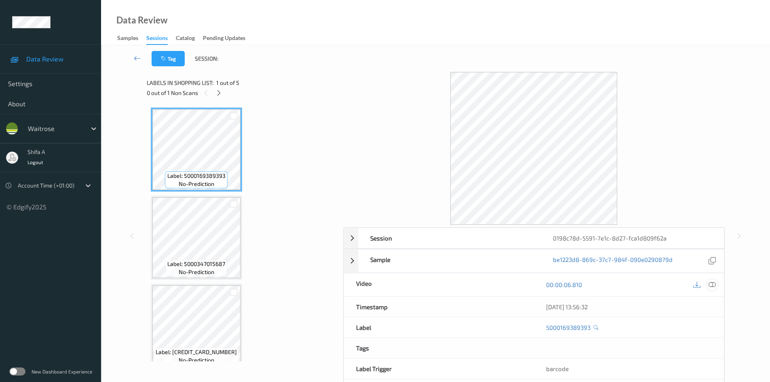
click at [716, 285] on div at bounding box center [712, 284] width 11 height 11
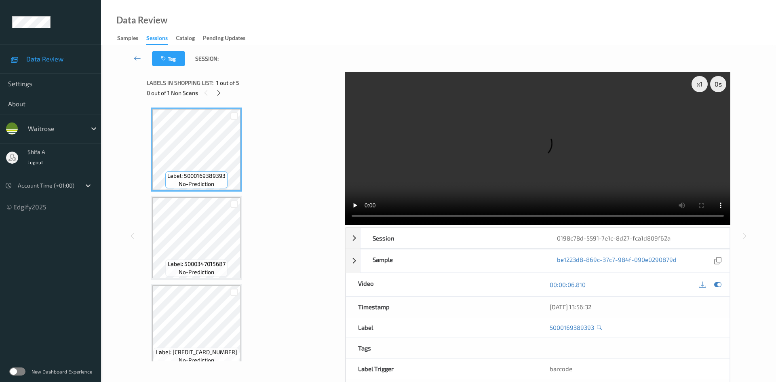
drag, startPoint x: 218, startPoint y: 94, endPoint x: 224, endPoint y: 91, distance: 6.3
click at [222, 92] on icon at bounding box center [218, 92] width 7 height 7
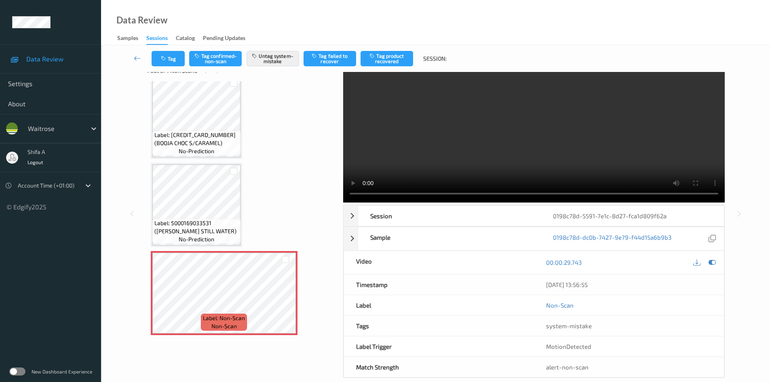
scroll to position [35, 0]
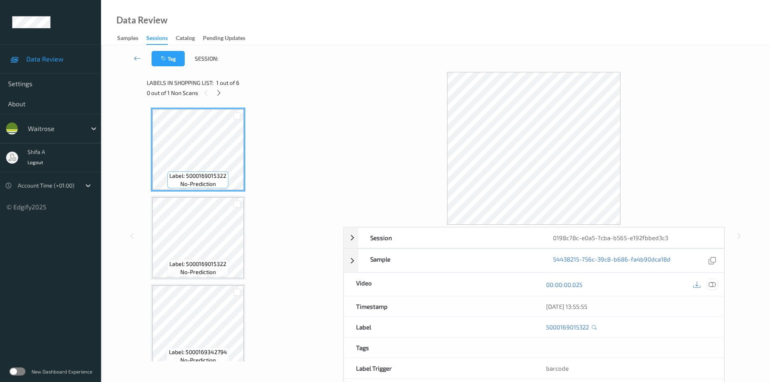
click at [713, 286] on icon at bounding box center [712, 284] width 7 height 7
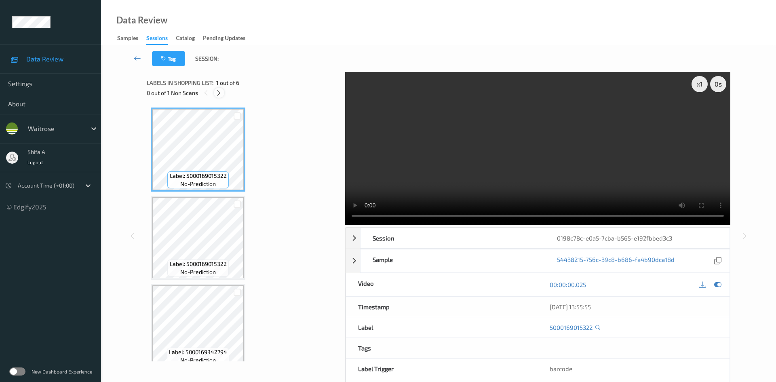
click at [222, 95] on icon at bounding box center [218, 92] width 7 height 7
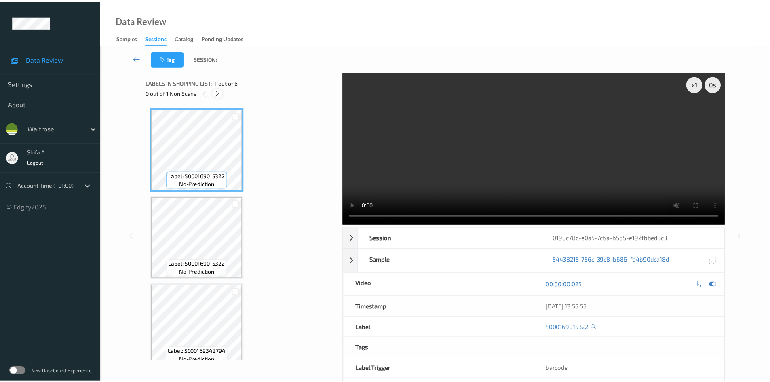
scroll to position [268, 0]
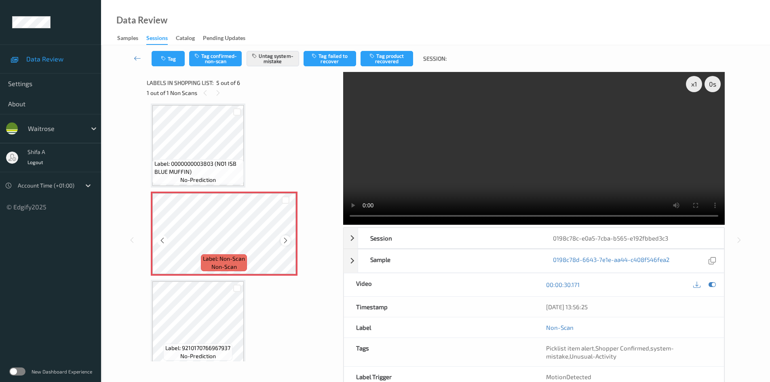
click at [284, 241] on icon at bounding box center [285, 240] width 7 height 7
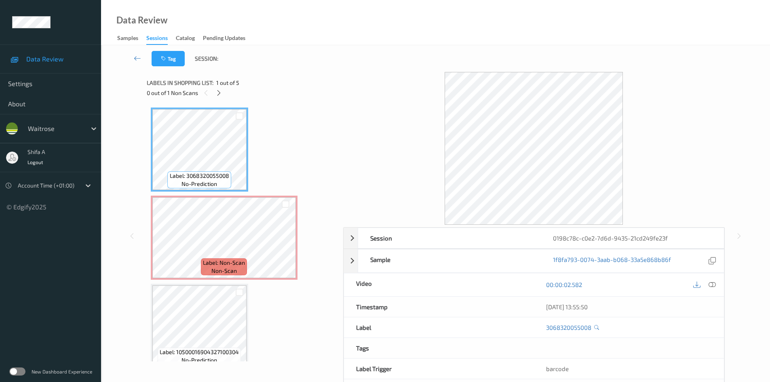
click at [709, 285] on icon at bounding box center [712, 284] width 7 height 7
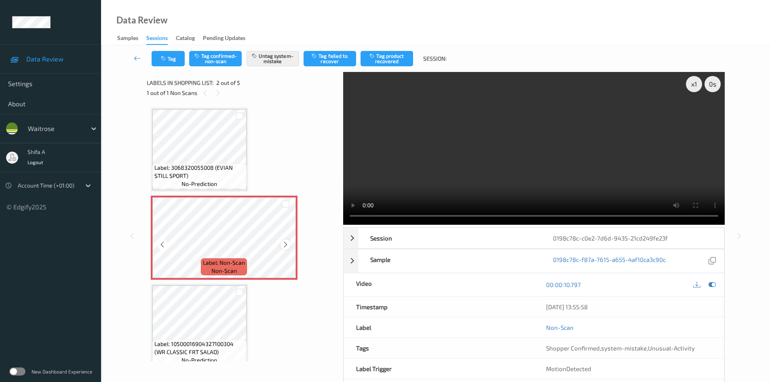
click at [285, 245] on icon at bounding box center [285, 244] width 7 height 7
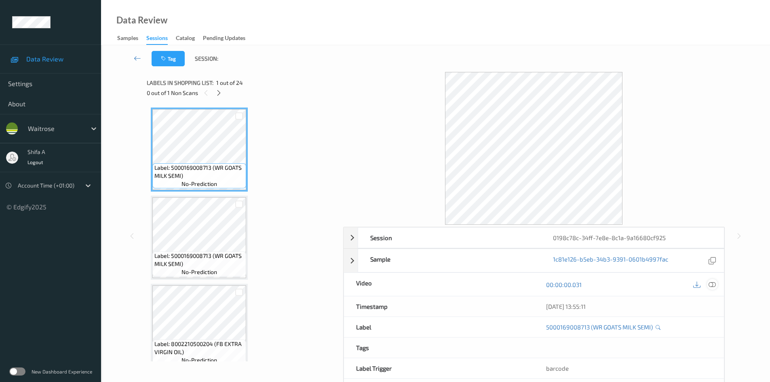
click at [712, 285] on icon at bounding box center [712, 284] width 7 height 7
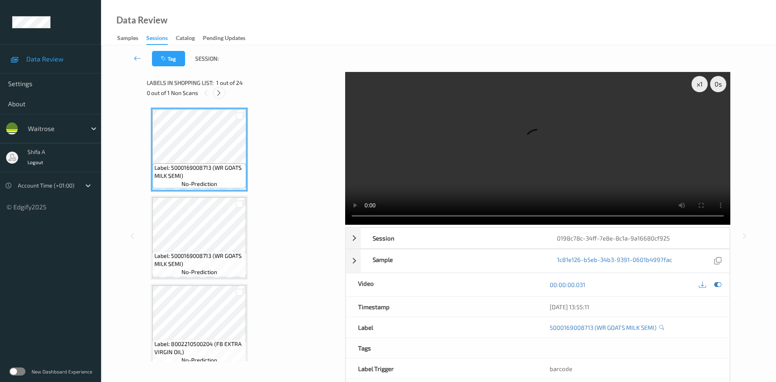
click at [216, 90] on icon at bounding box center [218, 92] width 7 height 7
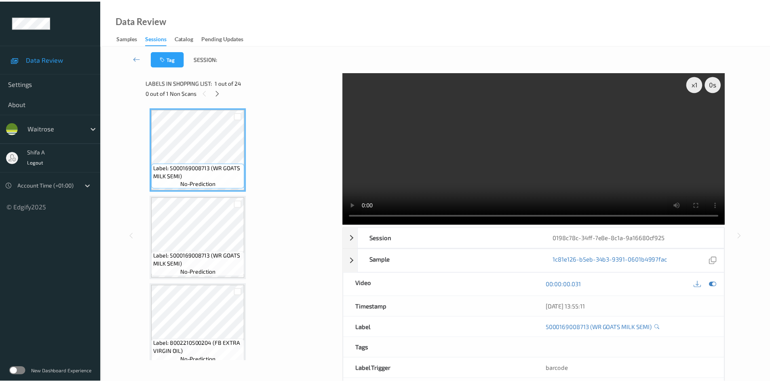
scroll to position [1766, 0]
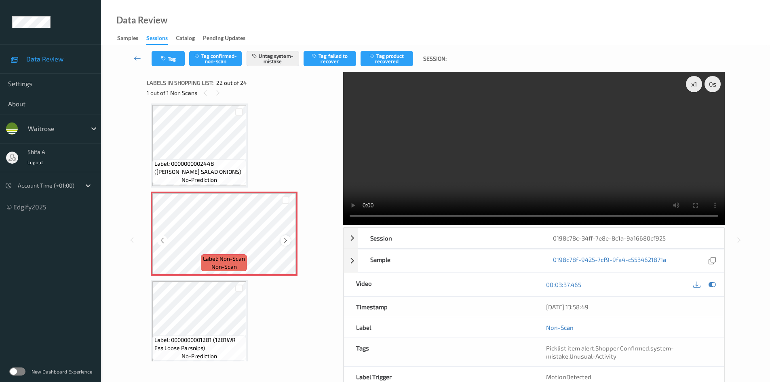
click at [287, 241] on icon at bounding box center [285, 240] width 7 height 7
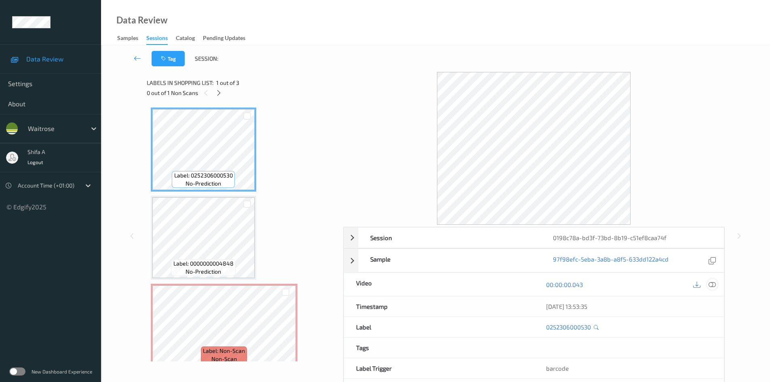
click at [715, 283] on icon at bounding box center [712, 284] width 7 height 7
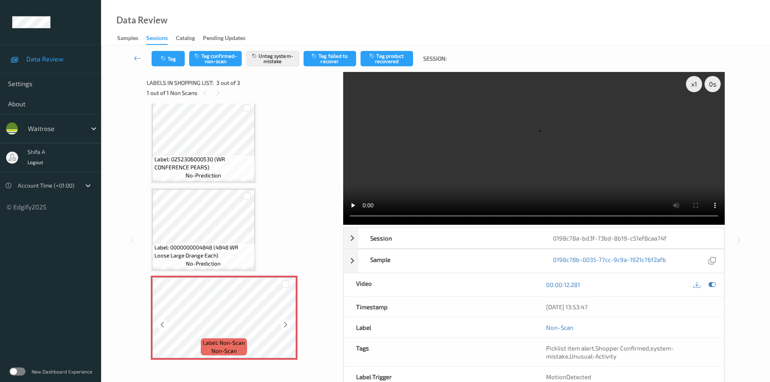
scroll to position [11, 0]
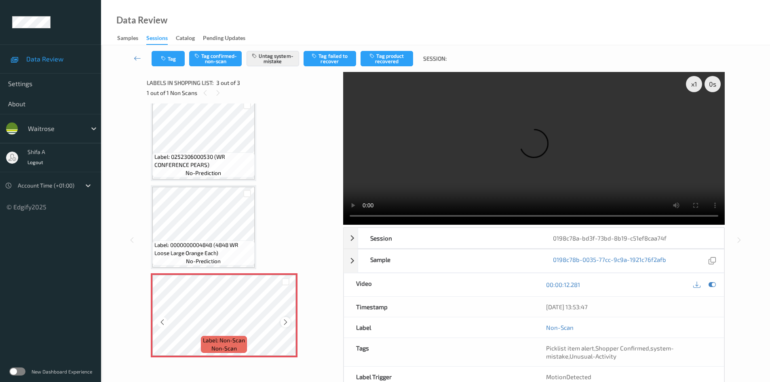
click at [288, 323] on icon at bounding box center [285, 322] width 7 height 7
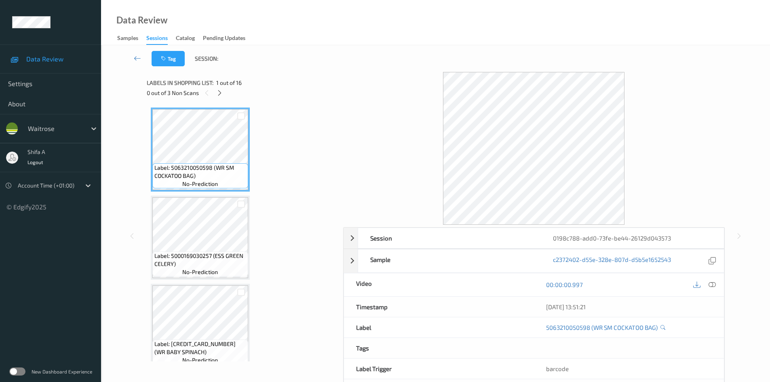
drag, startPoint x: 711, startPoint y: 286, endPoint x: 433, endPoint y: 242, distance: 281.2
click at [711, 285] on icon at bounding box center [712, 284] width 7 height 7
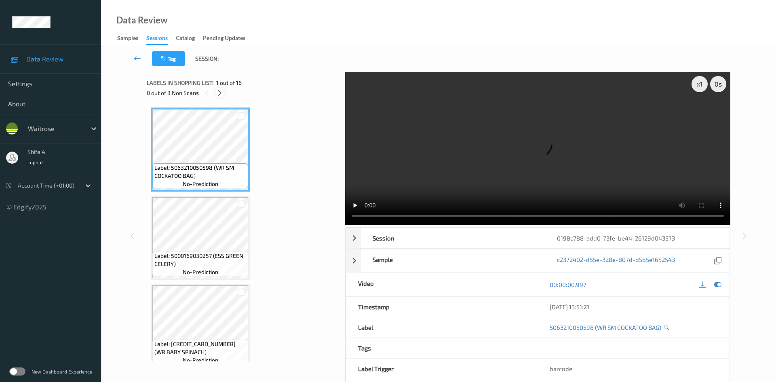
click at [219, 95] on icon at bounding box center [219, 92] width 7 height 7
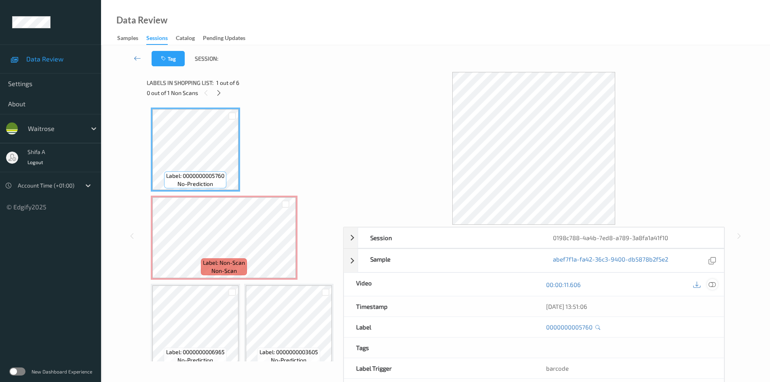
click at [714, 284] on icon at bounding box center [712, 284] width 7 height 7
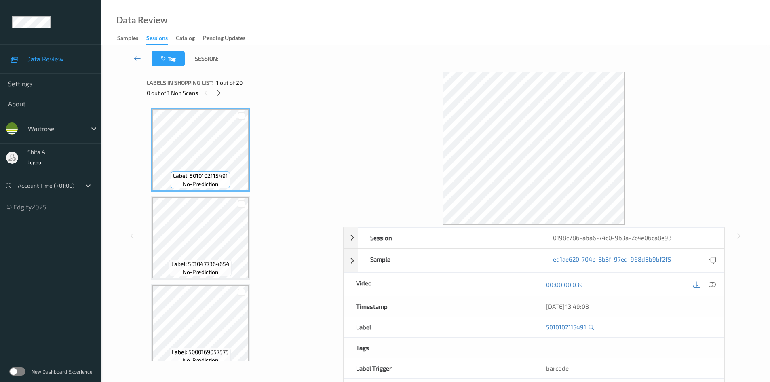
drag, startPoint x: 712, startPoint y: 284, endPoint x: 591, endPoint y: 261, distance: 123.4
click at [713, 284] on icon at bounding box center [712, 284] width 7 height 7
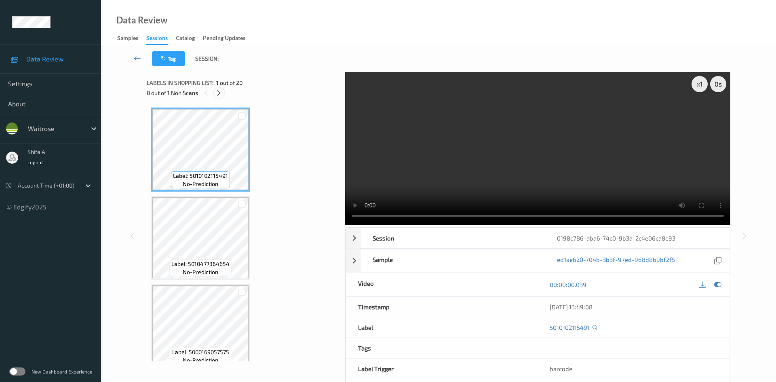
click at [216, 93] on icon at bounding box center [218, 92] width 7 height 7
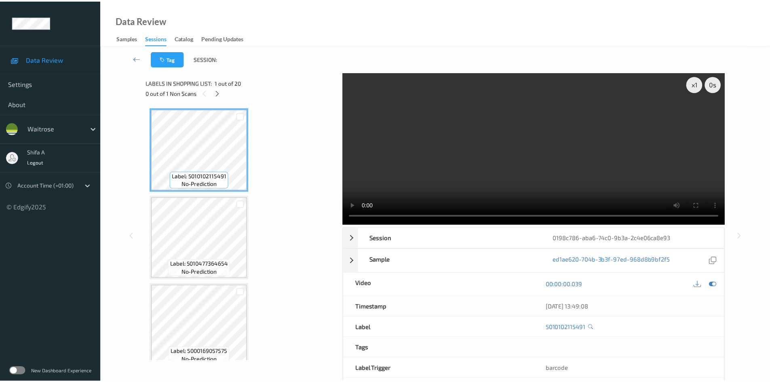
scroll to position [445, 0]
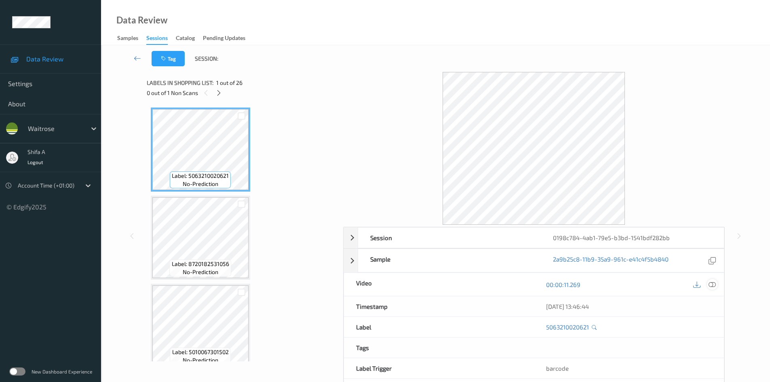
click at [713, 285] on icon at bounding box center [712, 284] width 7 height 7
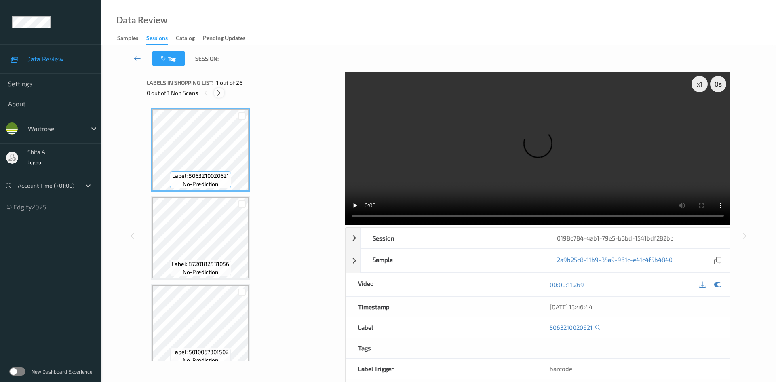
click at [219, 93] on icon at bounding box center [218, 92] width 7 height 7
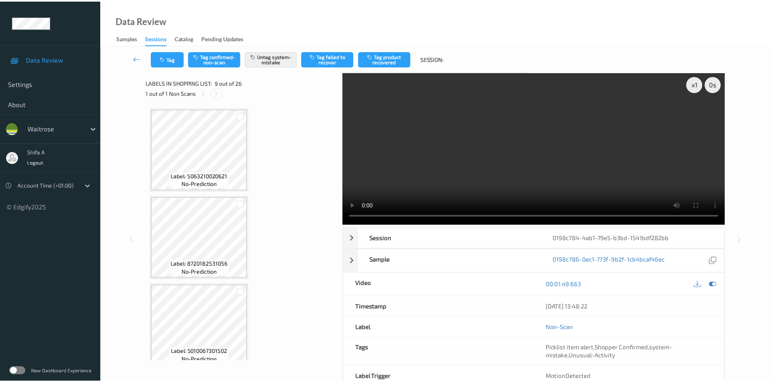
scroll to position [621, 0]
